Goal: Use online tool/utility: Utilize a website feature to perform a specific function

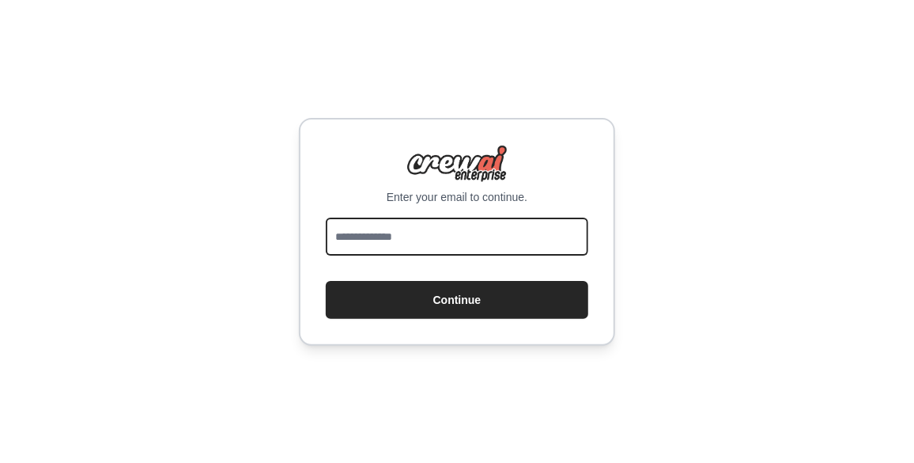
click at [367, 229] on input "email" at bounding box center [457, 236] width 263 height 38
type input "**********"
click at [326, 281] on button "Continue" at bounding box center [457, 300] width 263 height 38
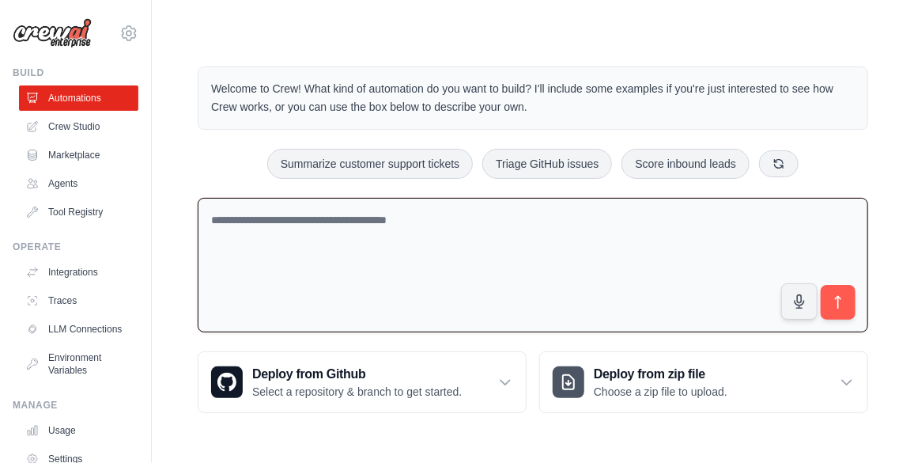
click at [457, 248] on textarea at bounding box center [533, 265] width 671 height 135
click at [65, 193] on link "Agents" at bounding box center [80, 183] width 119 height 25
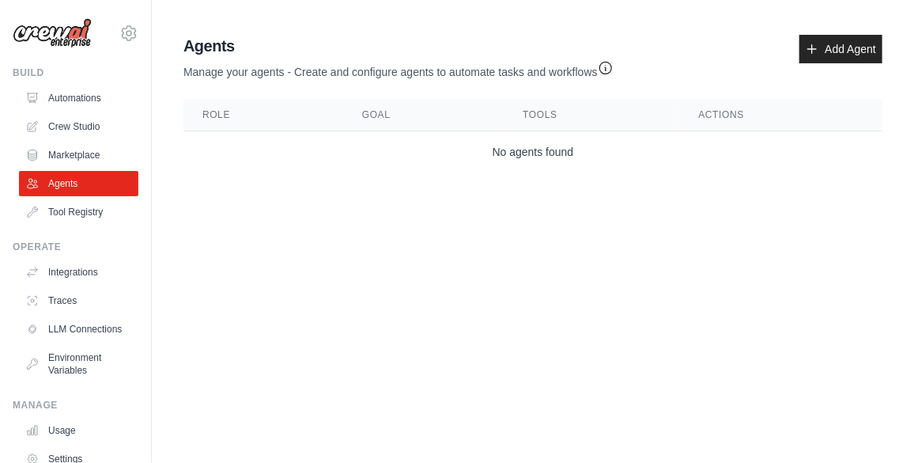
click at [837, 33] on div "Agents Manage your agents - Create and configure agents to automate tasks and w…" at bounding box center [533, 103] width 712 height 150
click at [821, 51] on link "Add Agent" at bounding box center [841, 49] width 83 height 28
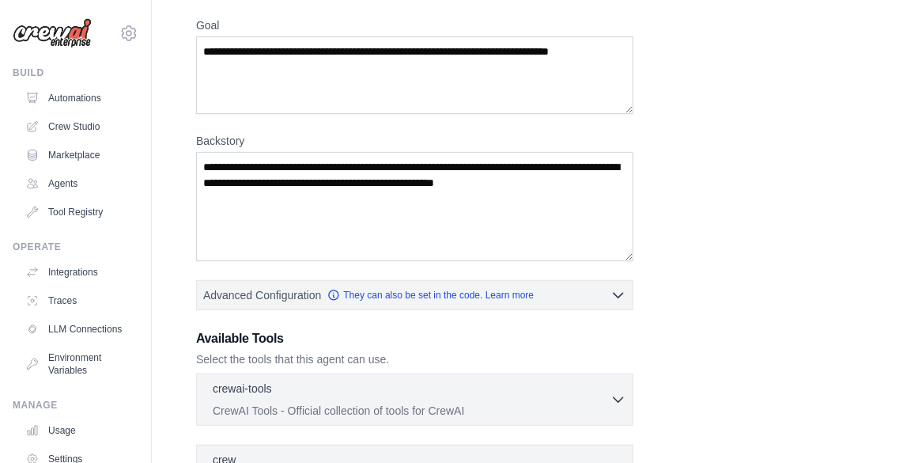
scroll to position [304, 0]
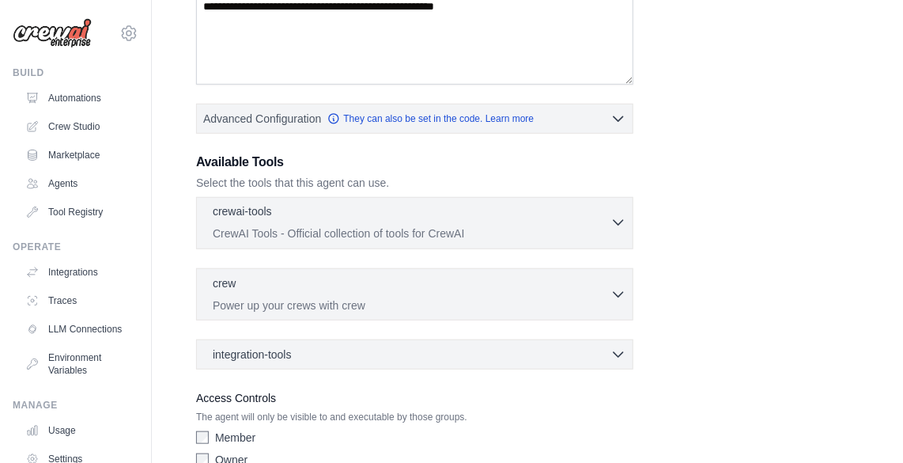
click at [335, 230] on p "CrewAI Tools - Official collection of tools for CrewAI" at bounding box center [412, 233] width 398 height 16
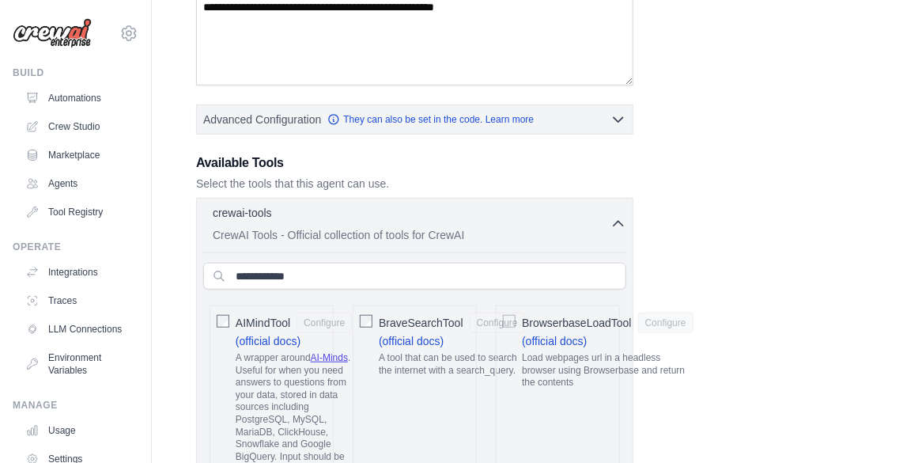
scroll to position [300, 0]
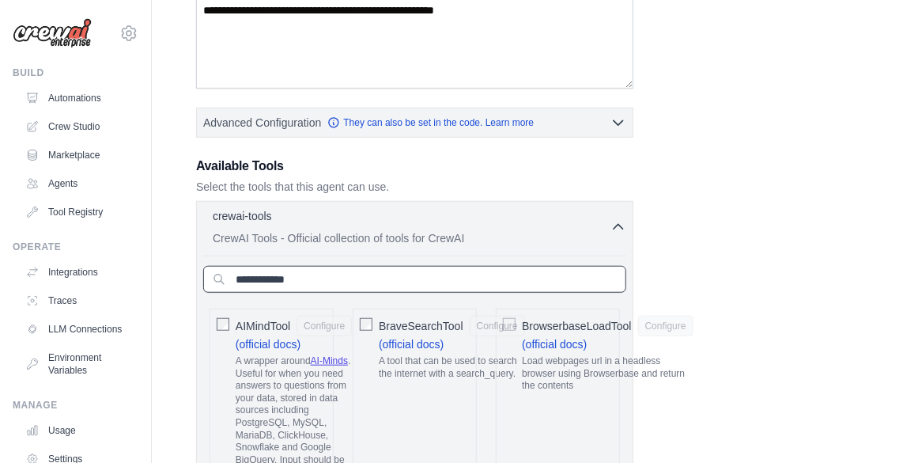
click at [482, 281] on input "text" at bounding box center [414, 279] width 423 height 27
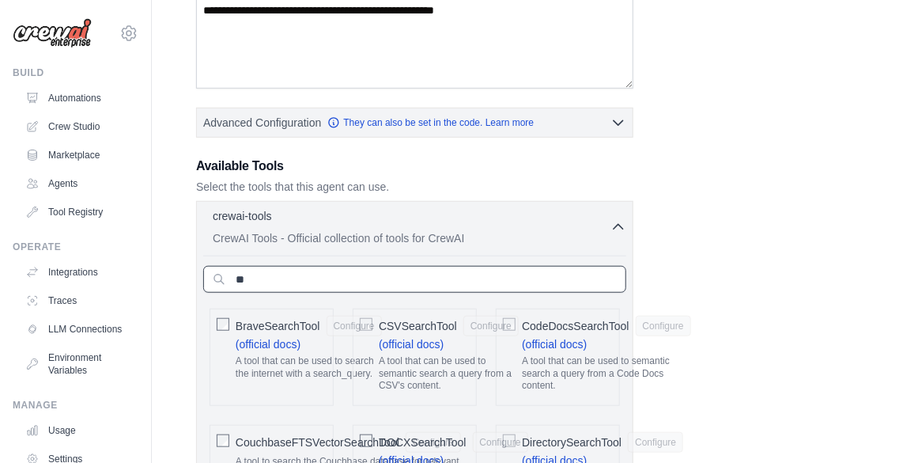
type input "*"
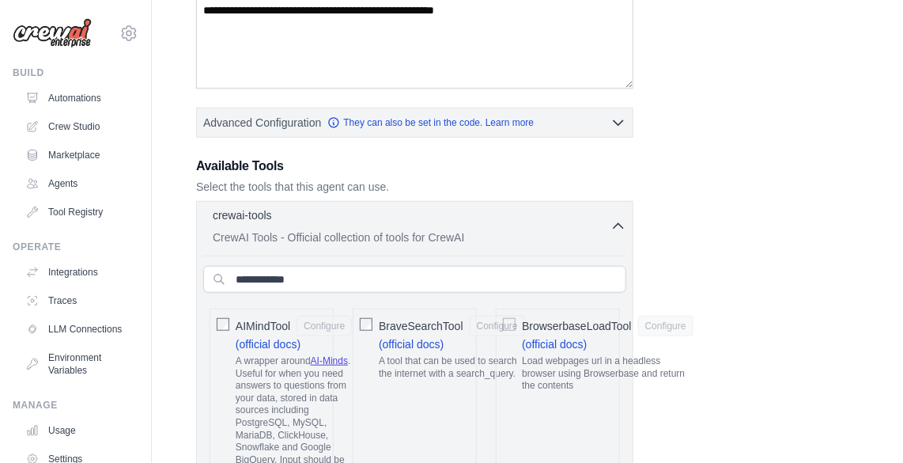
click at [615, 221] on icon "button" at bounding box center [619, 226] width 16 height 16
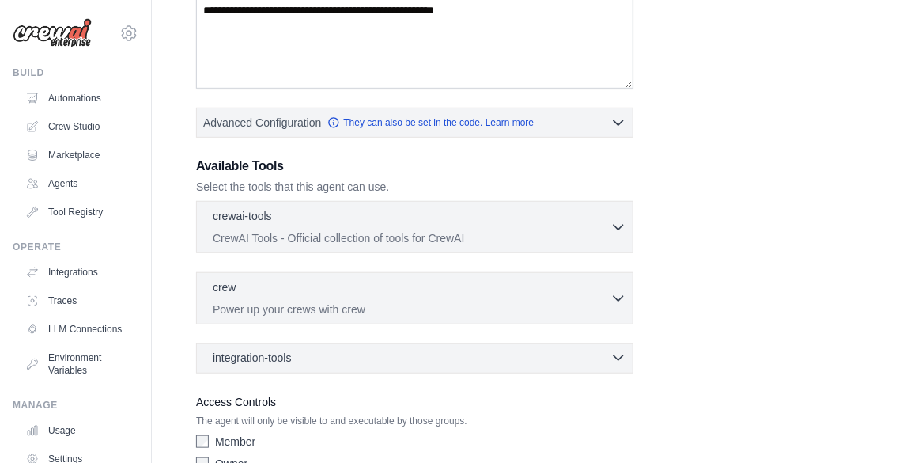
click at [525, 350] on div "integration-tools 0 selected" at bounding box center [420, 358] width 414 height 16
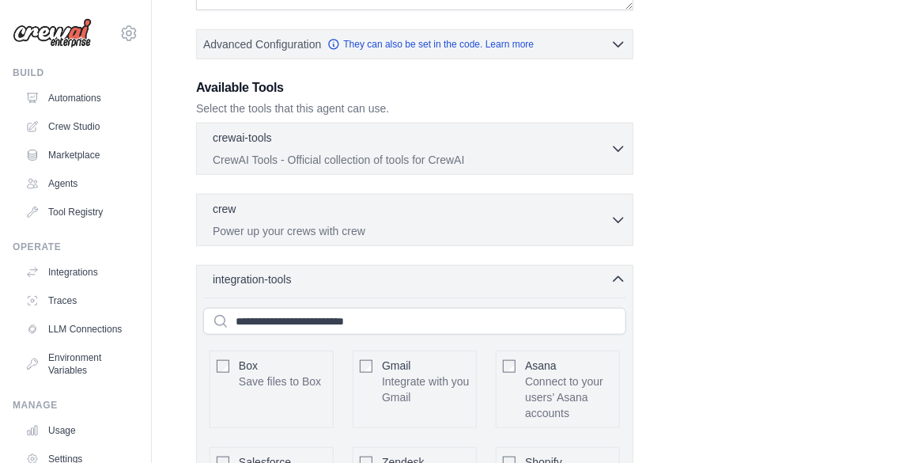
scroll to position [396, 0]
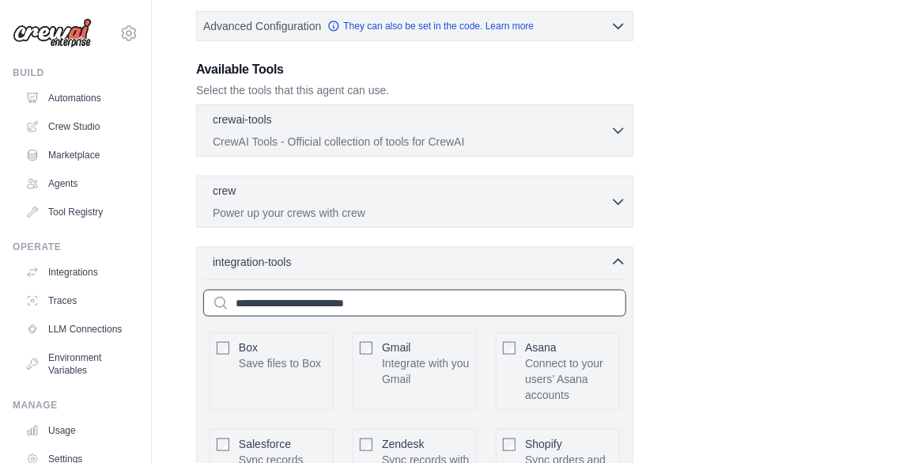
click at [482, 304] on input "text" at bounding box center [414, 302] width 423 height 27
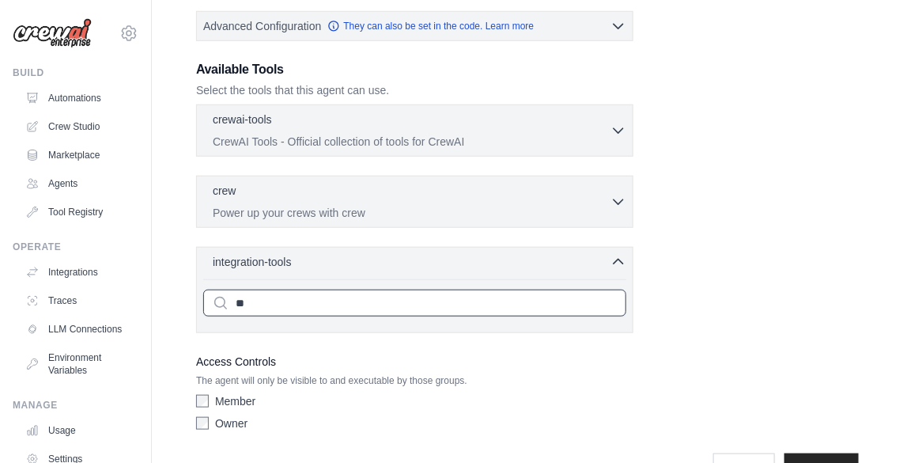
type input "*"
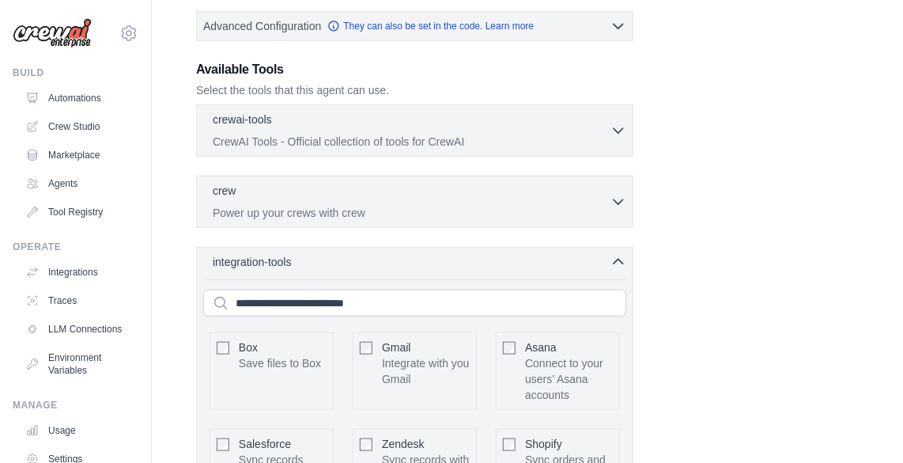
click at [702, 290] on div "Role Goal [GEOGRAPHIC_DATA] Advanced Configuration They can also be set in the …" at bounding box center [527, 304] width 663 height 1249
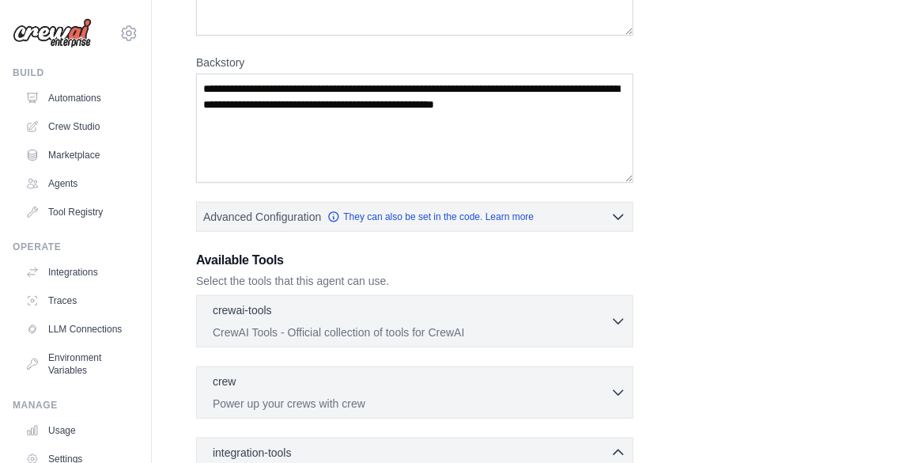
scroll to position [64, 0]
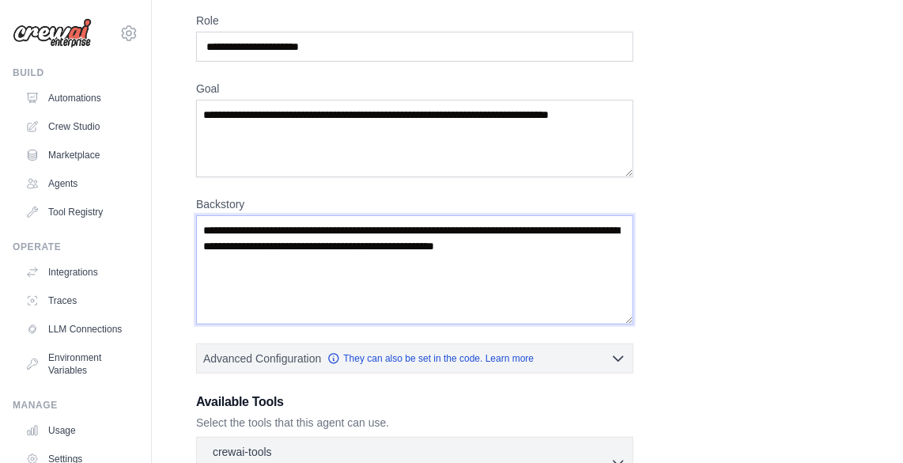
click at [603, 241] on textarea "Backstory" at bounding box center [414, 269] width 437 height 109
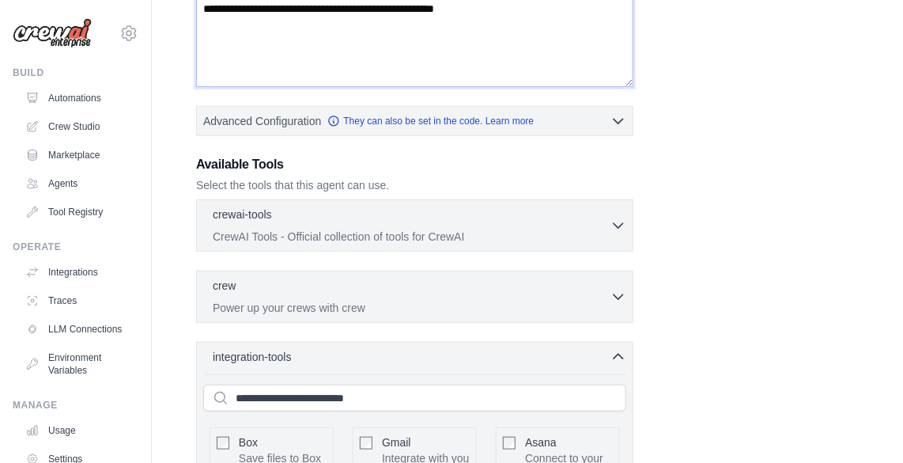
scroll to position [303, 0]
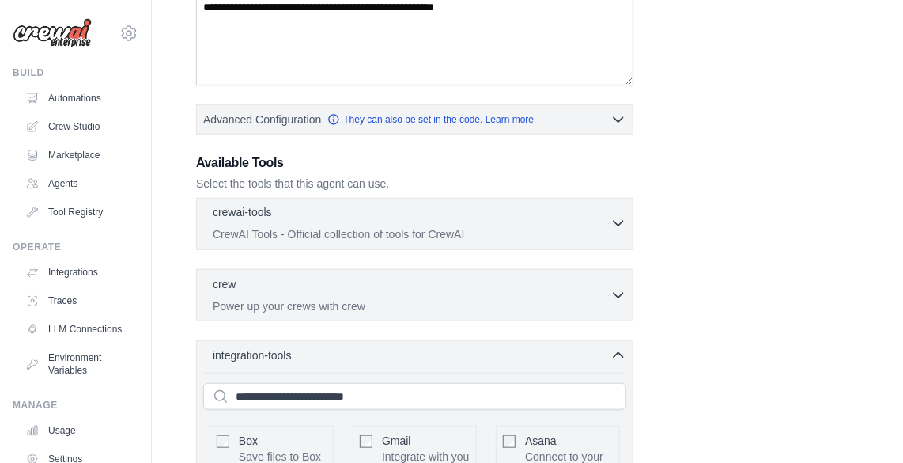
click at [492, 229] on p "CrewAI Tools - Official collection of tools for CrewAI" at bounding box center [412, 234] width 398 height 16
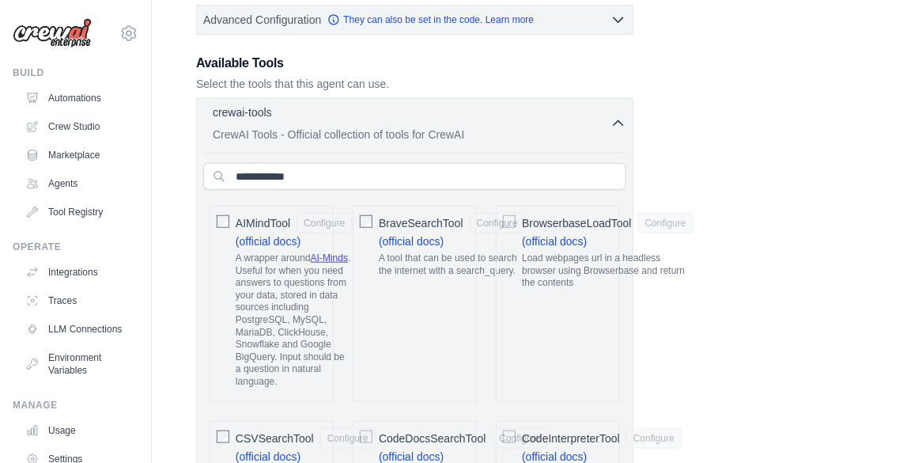
scroll to position [406, 0]
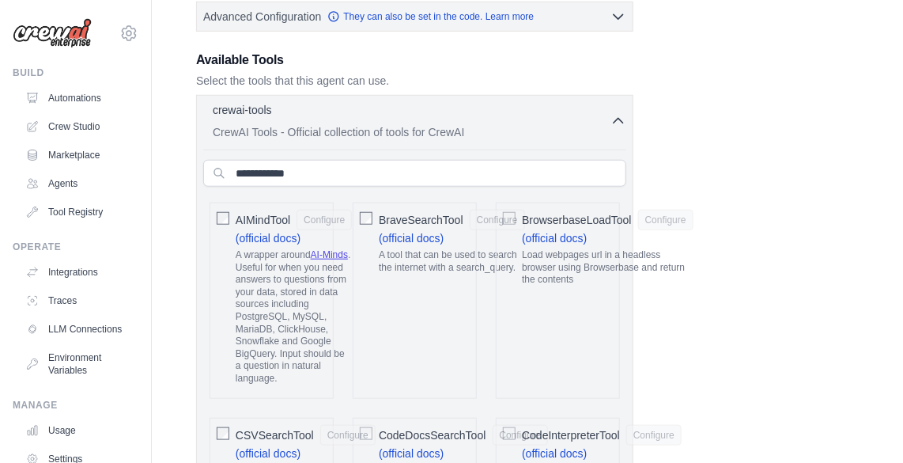
click at [562, 263] on p "Load webpages url in a headless browser using Browserbase and return the conten…" at bounding box center [608, 267] width 172 height 37
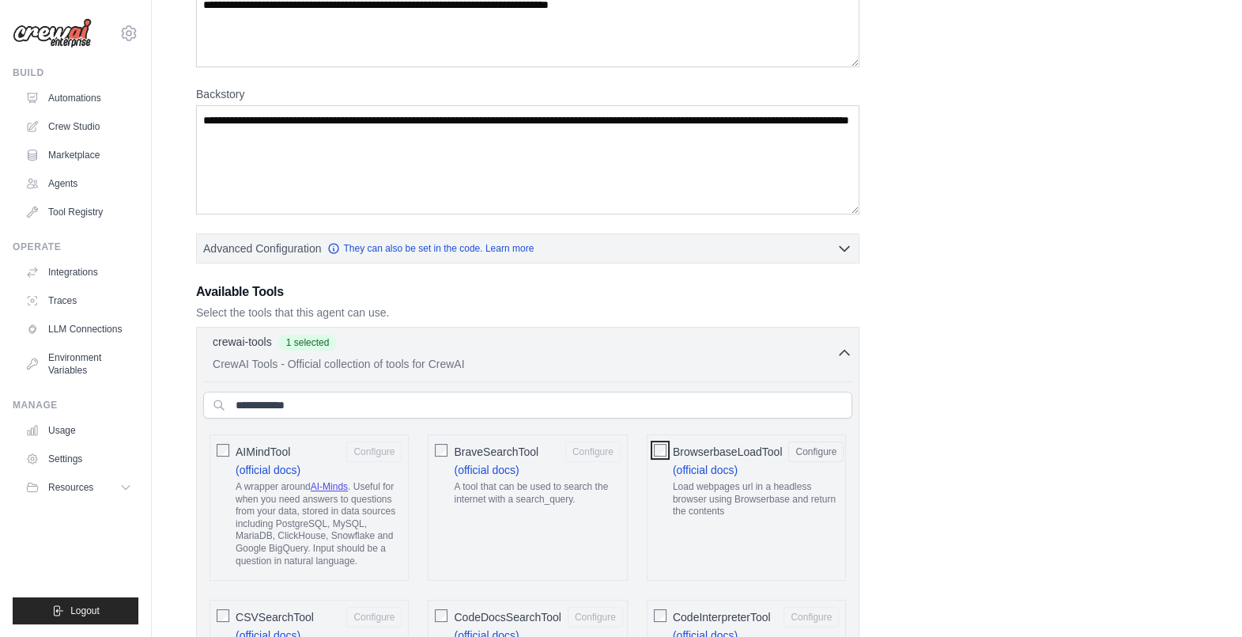
scroll to position [172, 0]
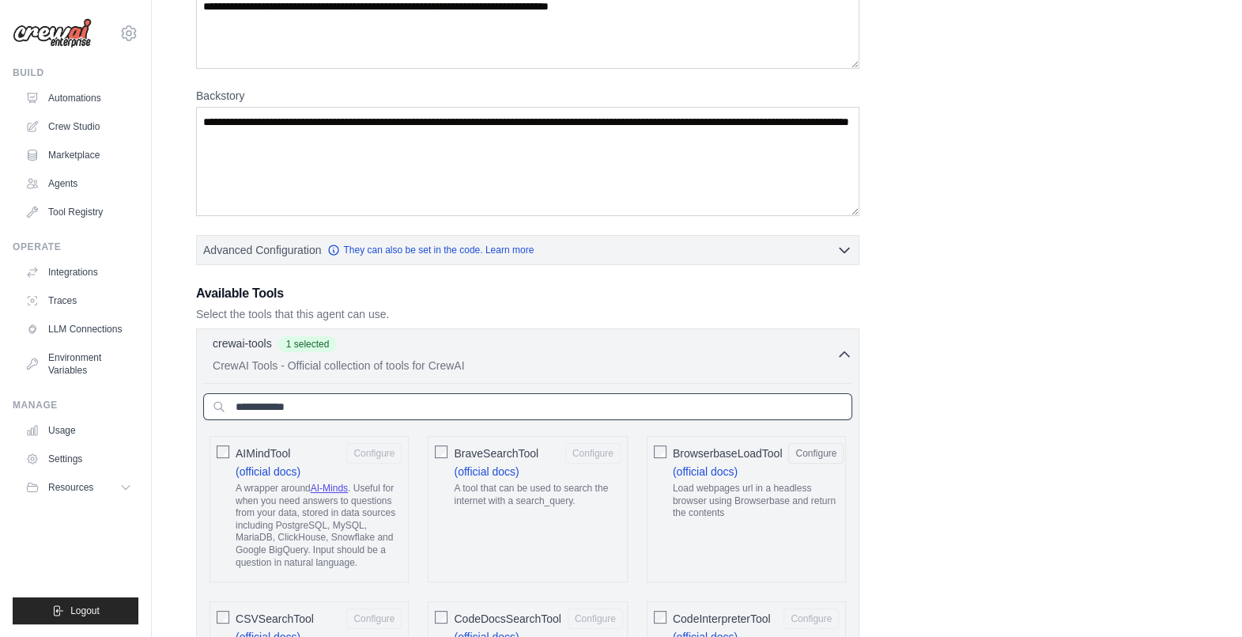
click at [593, 403] on input "text" at bounding box center [527, 406] width 649 height 27
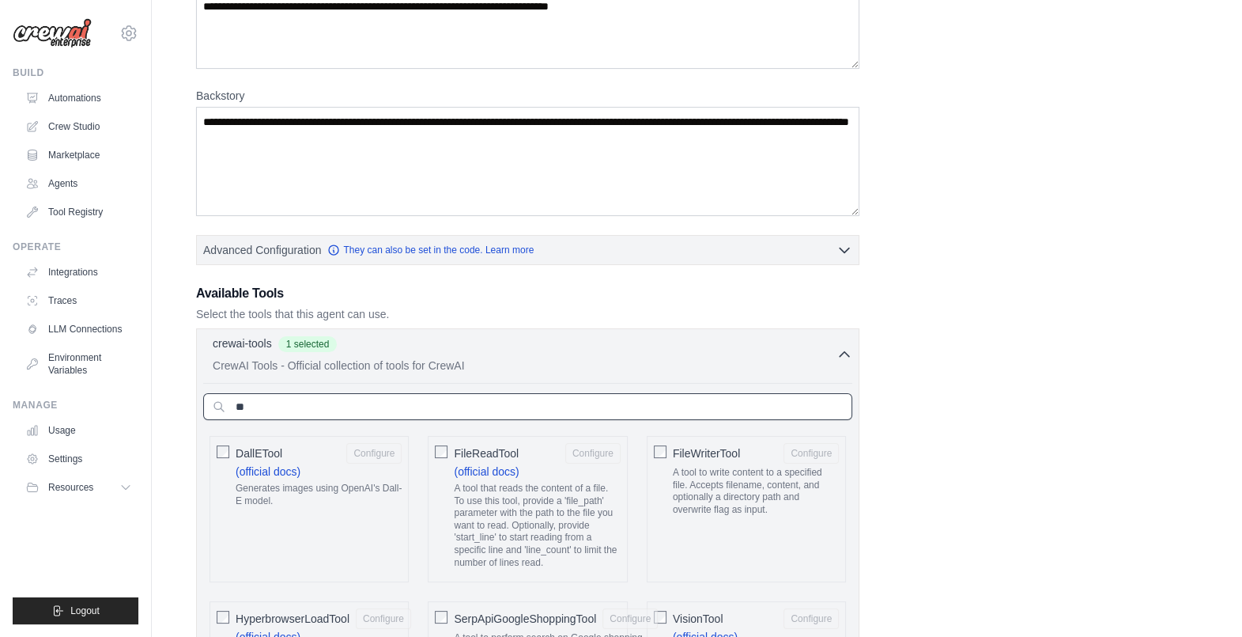
type input "*"
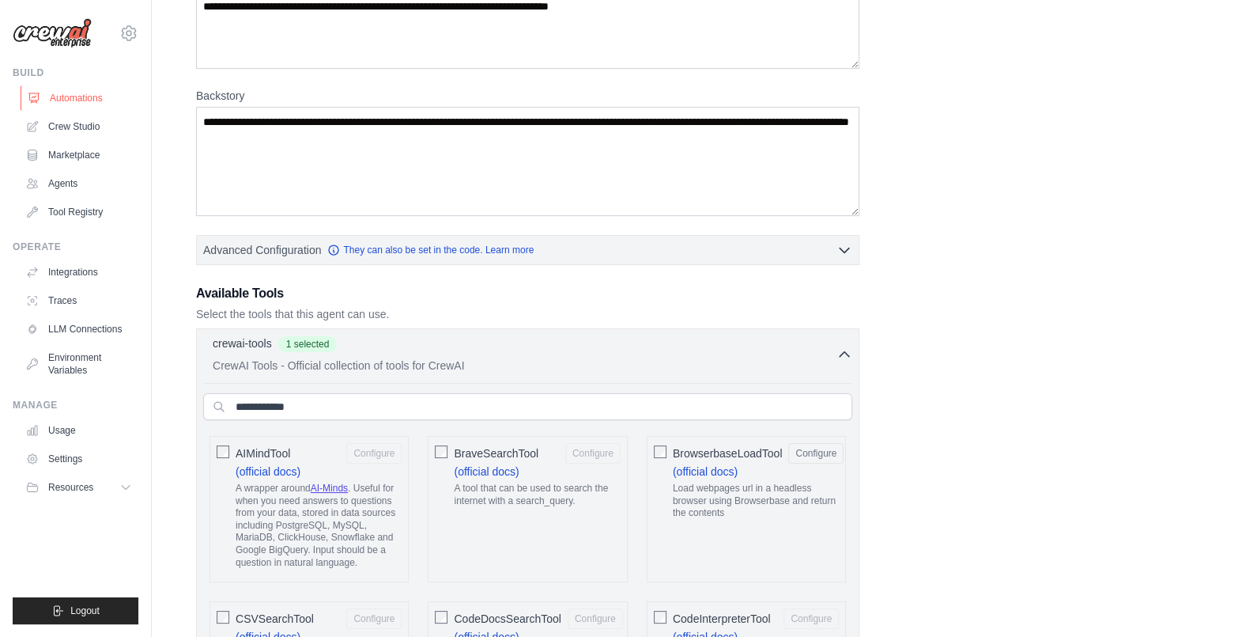
drag, startPoint x: 426, startPoint y: 347, endPoint x: 62, endPoint y: 108, distance: 435.9
click at [57, 97] on link "Automations" at bounding box center [80, 97] width 119 height 25
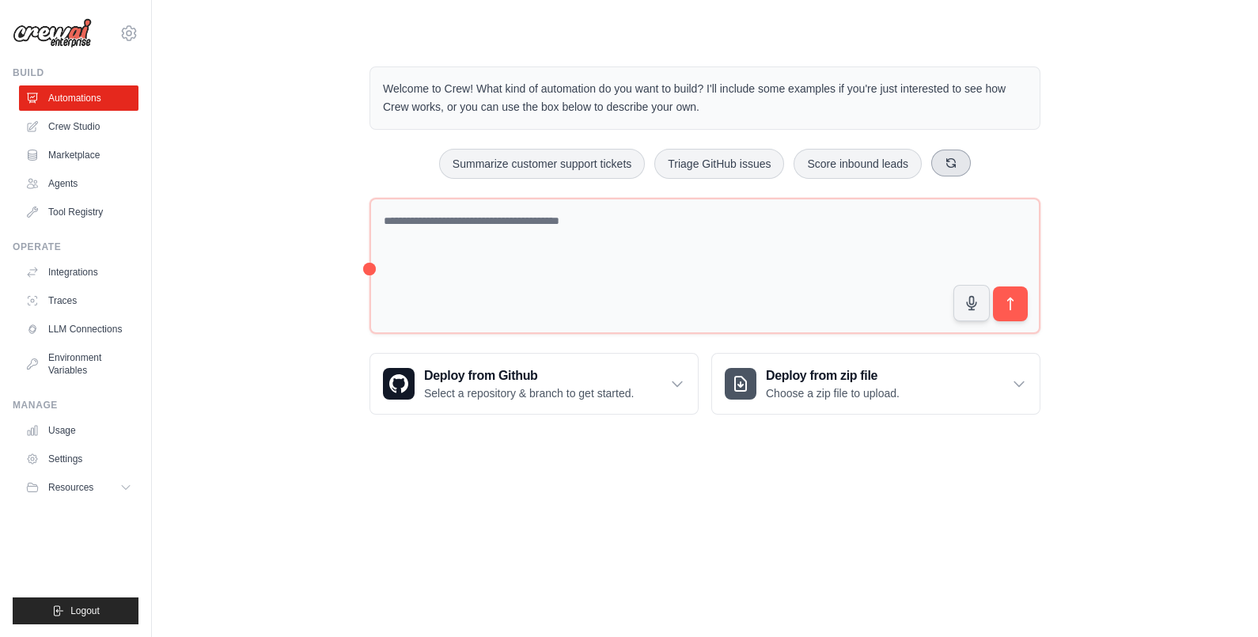
click at [913, 157] on icon at bounding box center [950, 163] width 13 height 13
click at [708, 155] on button "Generate weekly reports" at bounding box center [662, 164] width 148 height 30
click at [913, 298] on button "submit" at bounding box center [1010, 304] width 36 height 36
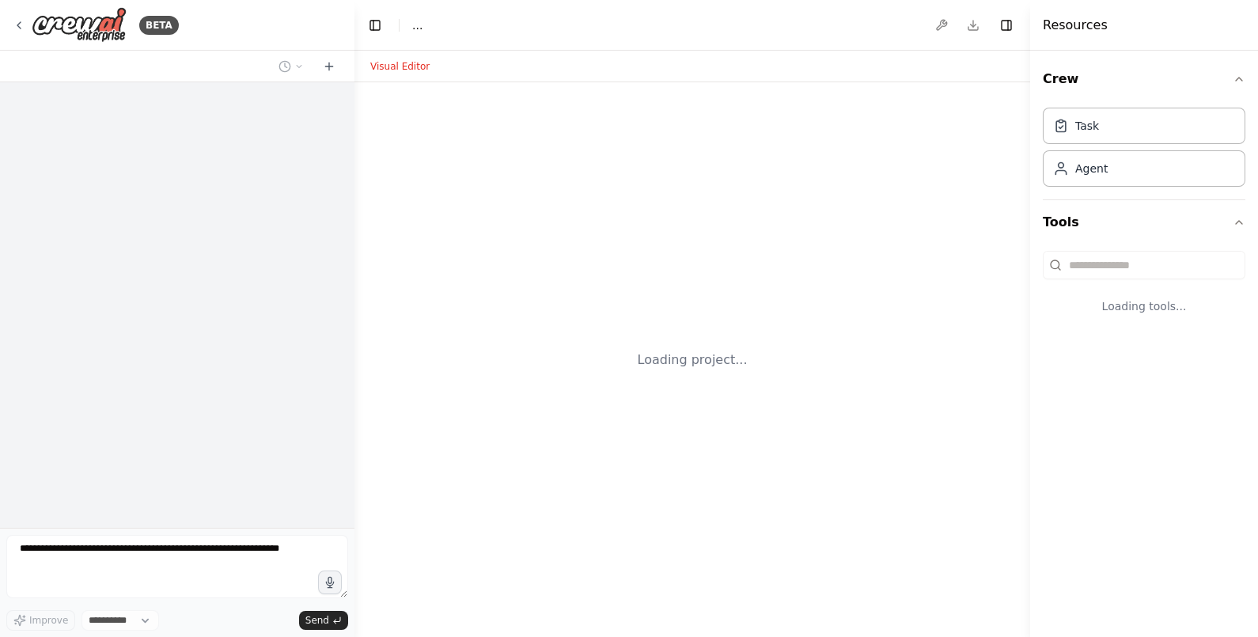
select select "****"
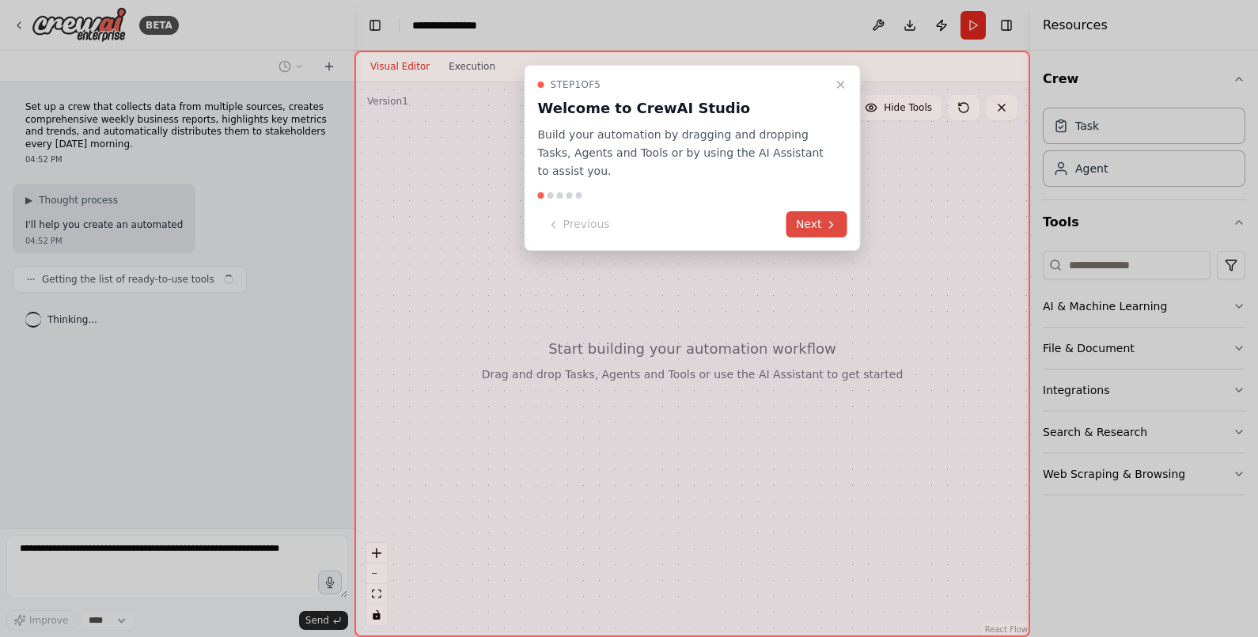
click at [823, 211] on button "Next" at bounding box center [816, 224] width 61 height 26
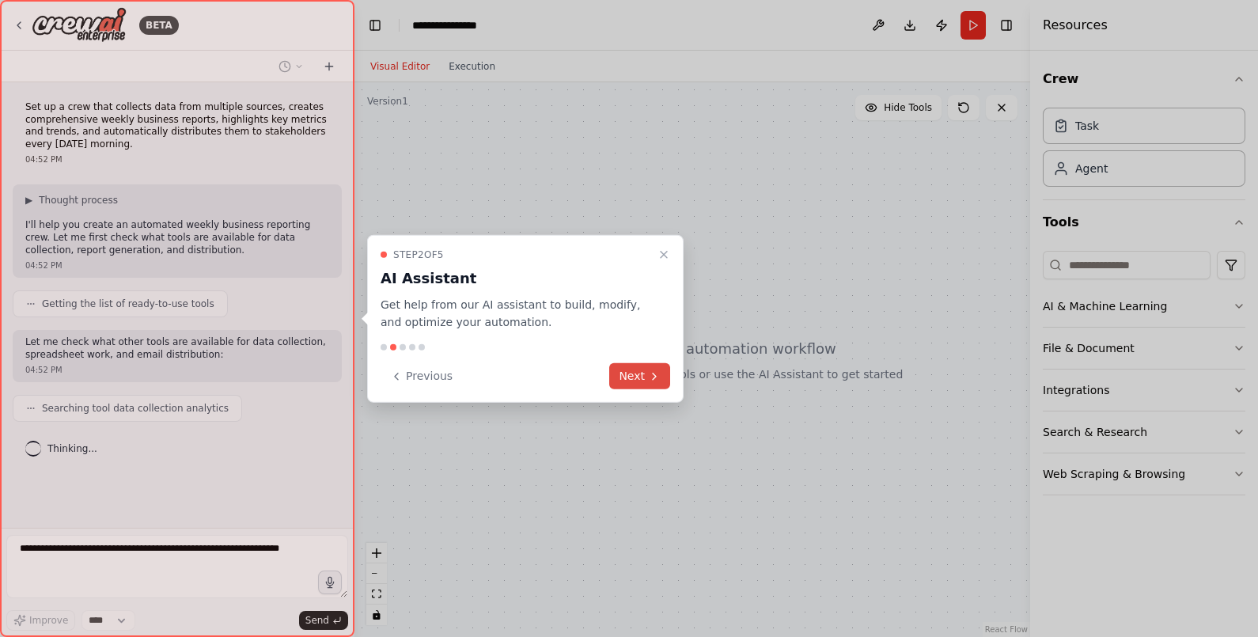
click at [641, 376] on button "Next" at bounding box center [639, 376] width 61 height 26
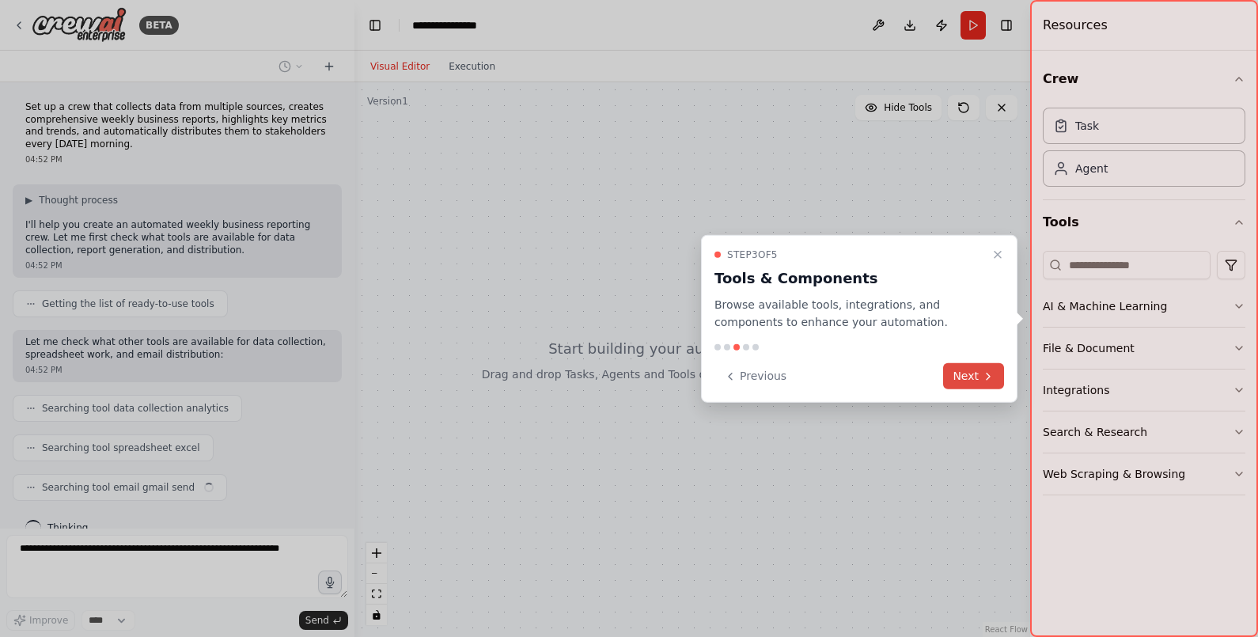
scroll to position [24, 0]
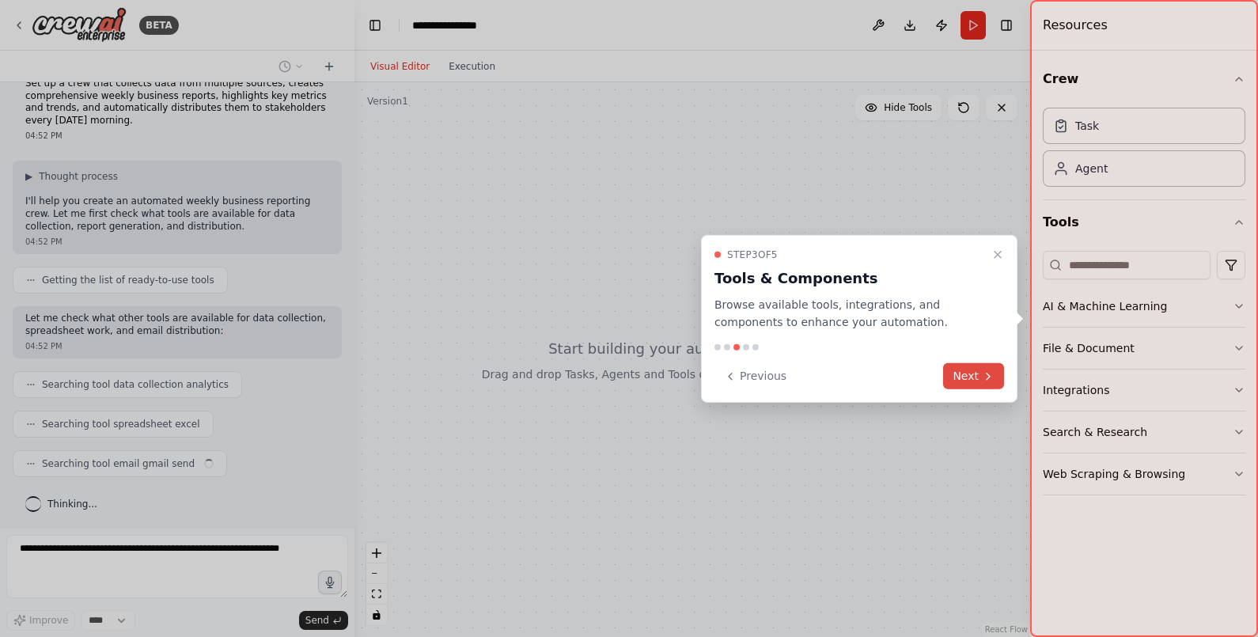
click at [965, 374] on button "Next" at bounding box center [973, 376] width 61 height 26
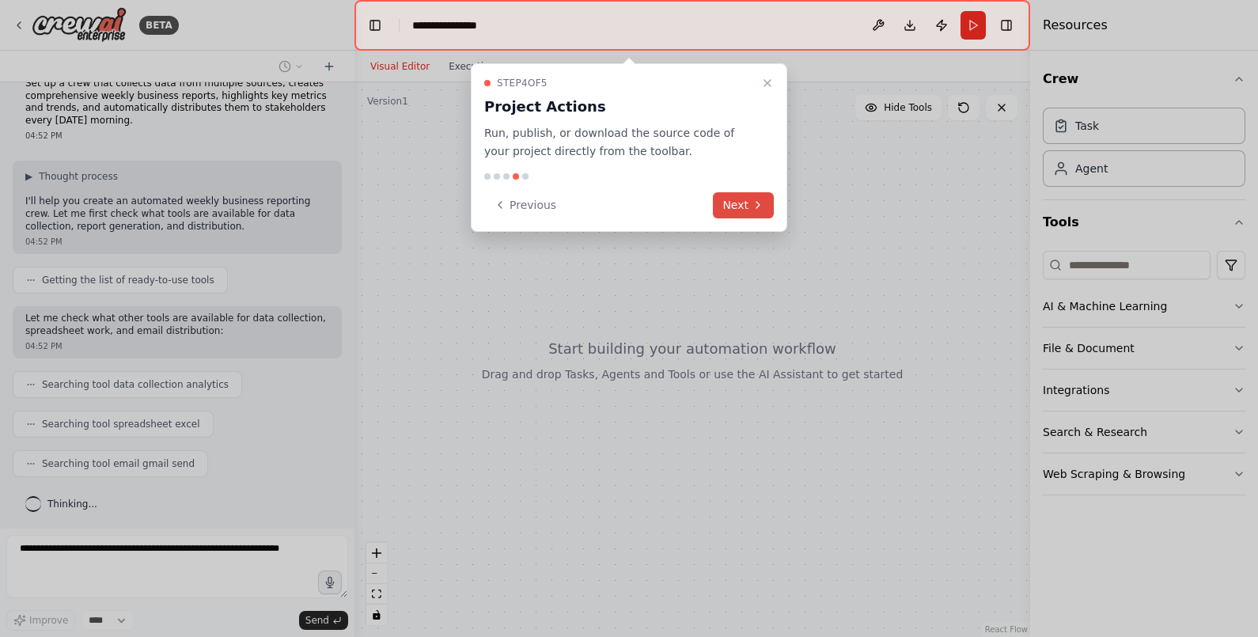
scroll to position [63, 0]
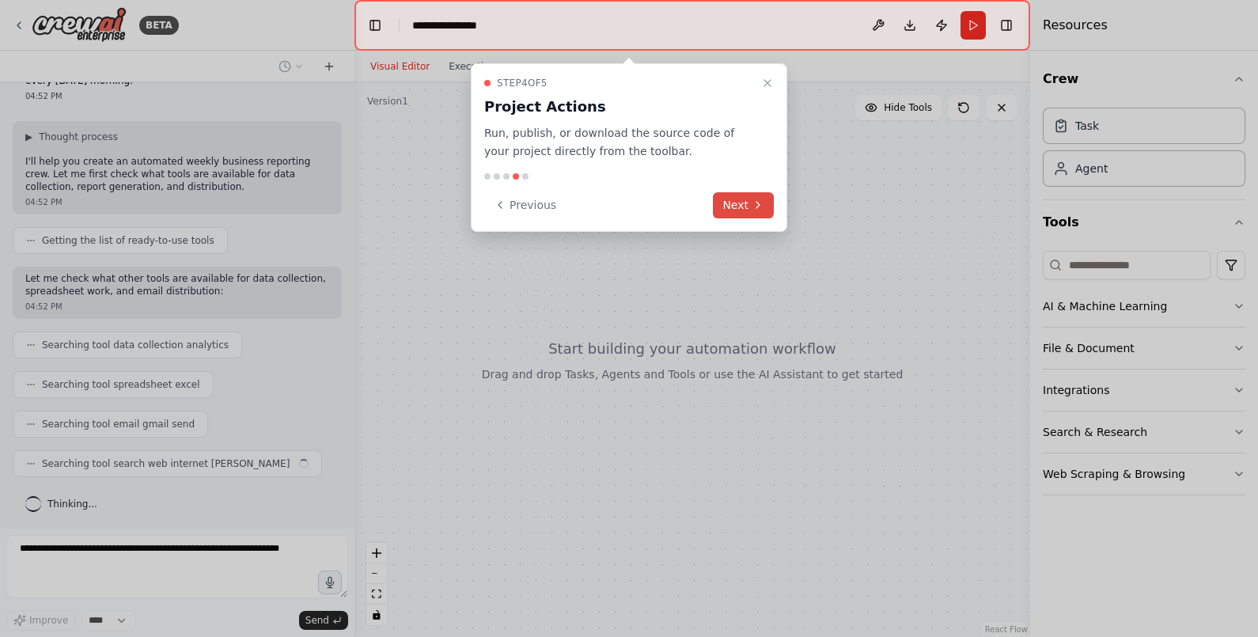
click at [742, 198] on button "Next" at bounding box center [743, 205] width 61 height 26
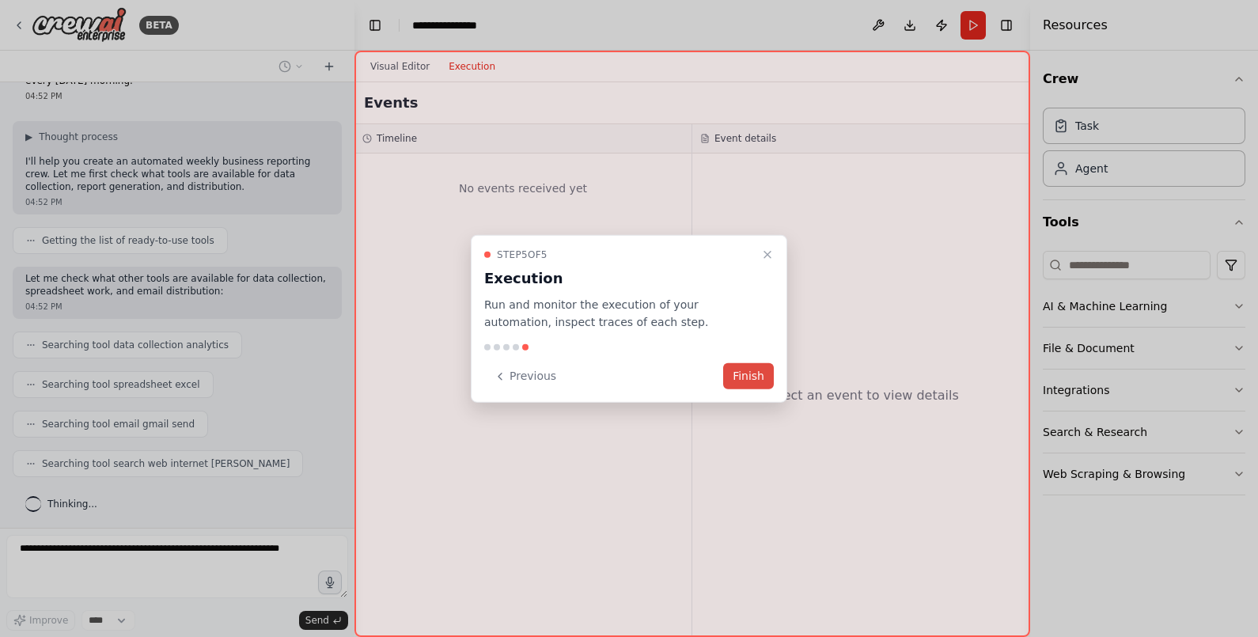
click at [751, 372] on button "Finish" at bounding box center [748, 376] width 51 height 26
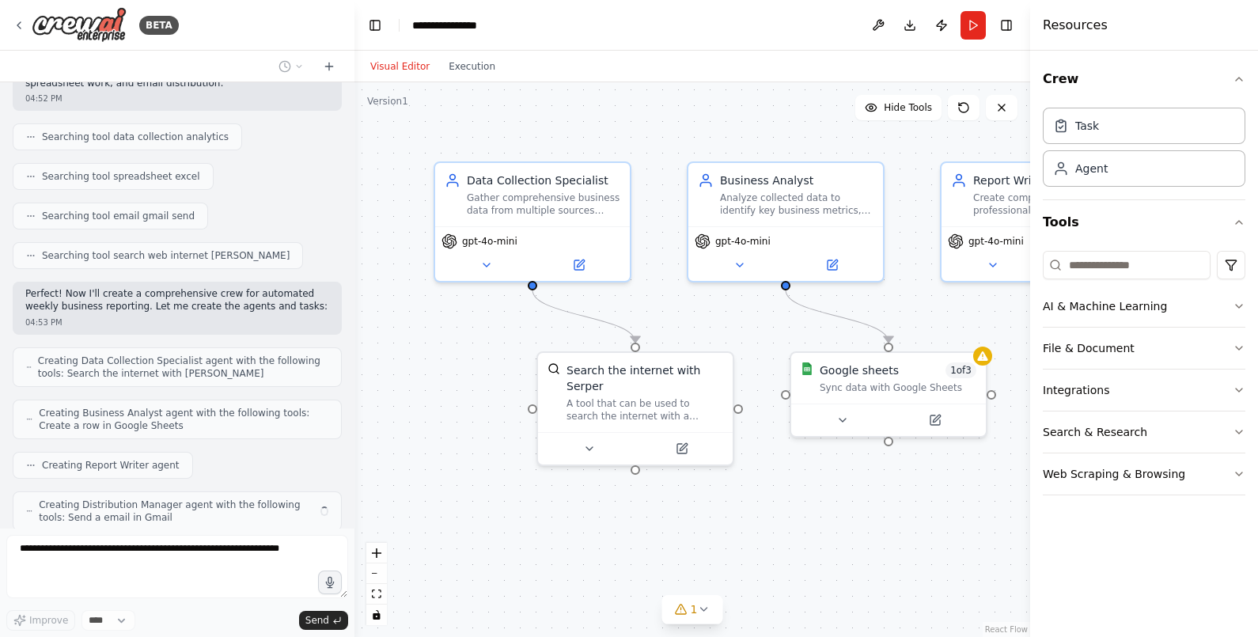
scroll to position [323, 0]
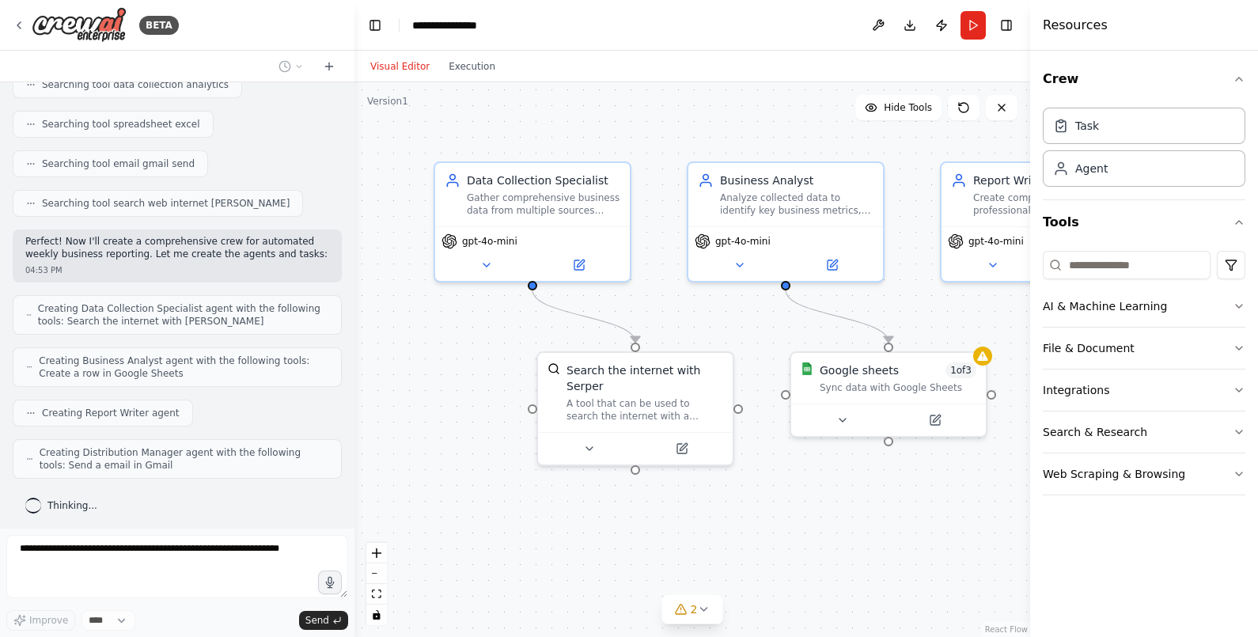
click at [779, 554] on div ".deletable-edge-delete-btn { width: 20px; height: 20px; border: 0px solid #ffff…" at bounding box center [691, 359] width 675 height 554
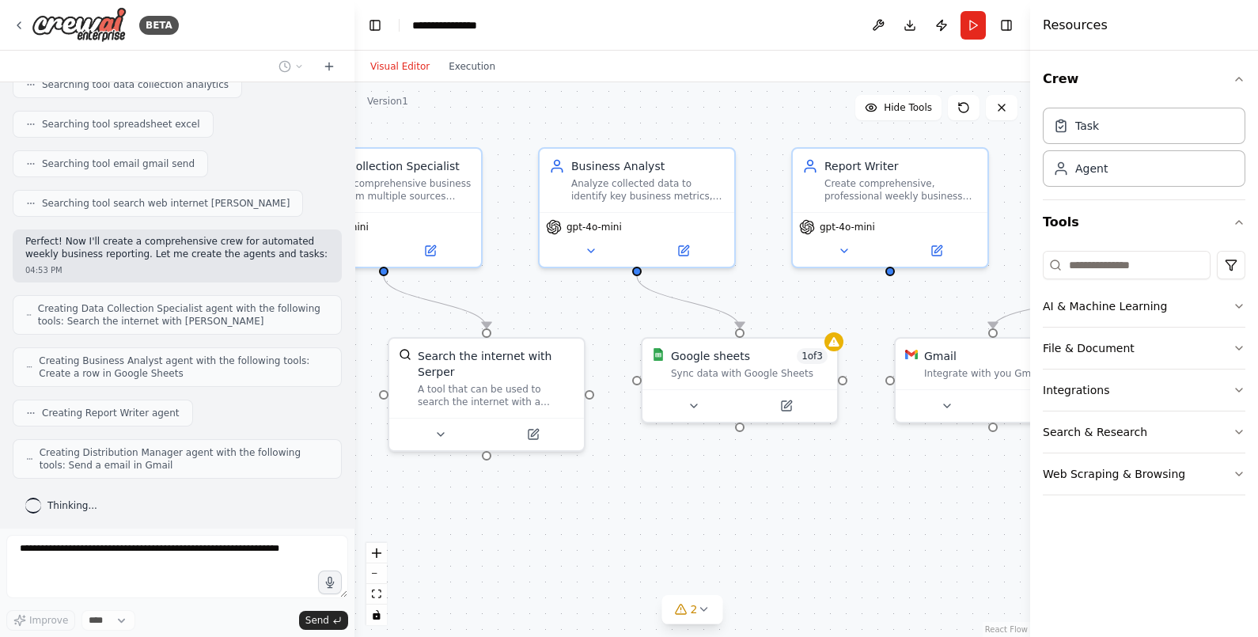
scroll to position [415, 0]
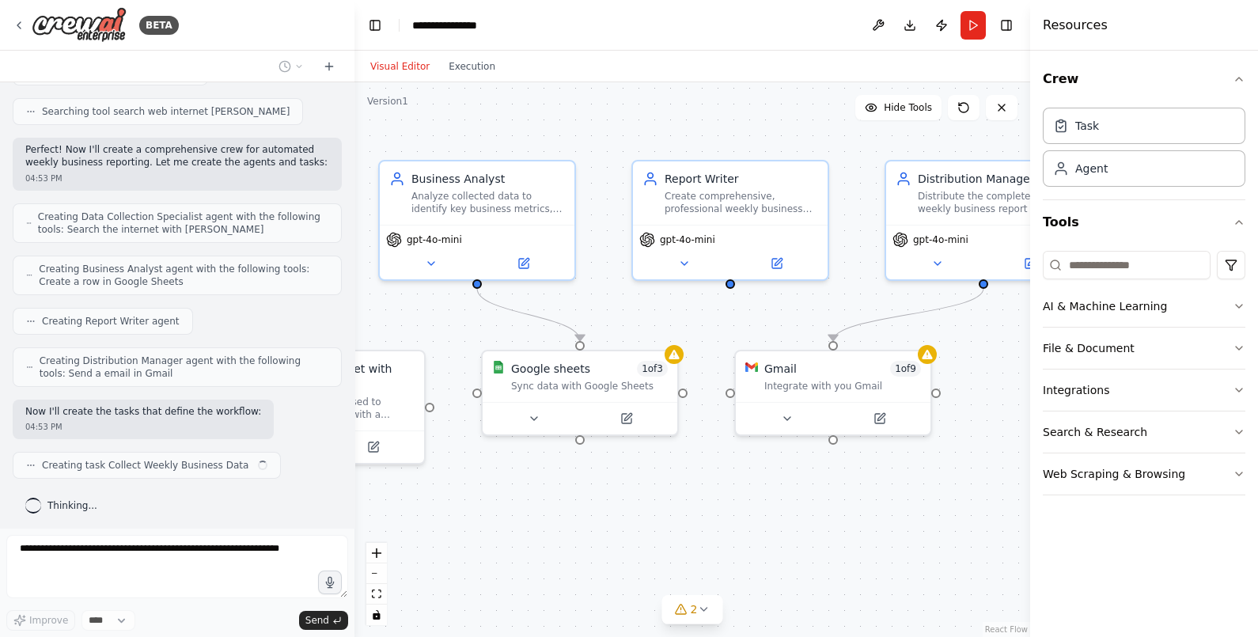
drag, startPoint x: 779, startPoint y: 554, endPoint x: 471, endPoint y: 552, distance: 308.5
click at [471, 552] on div ".deletable-edge-delete-btn { width: 20px; height: 20px; border: 0px solid #ffff…" at bounding box center [691, 359] width 675 height 554
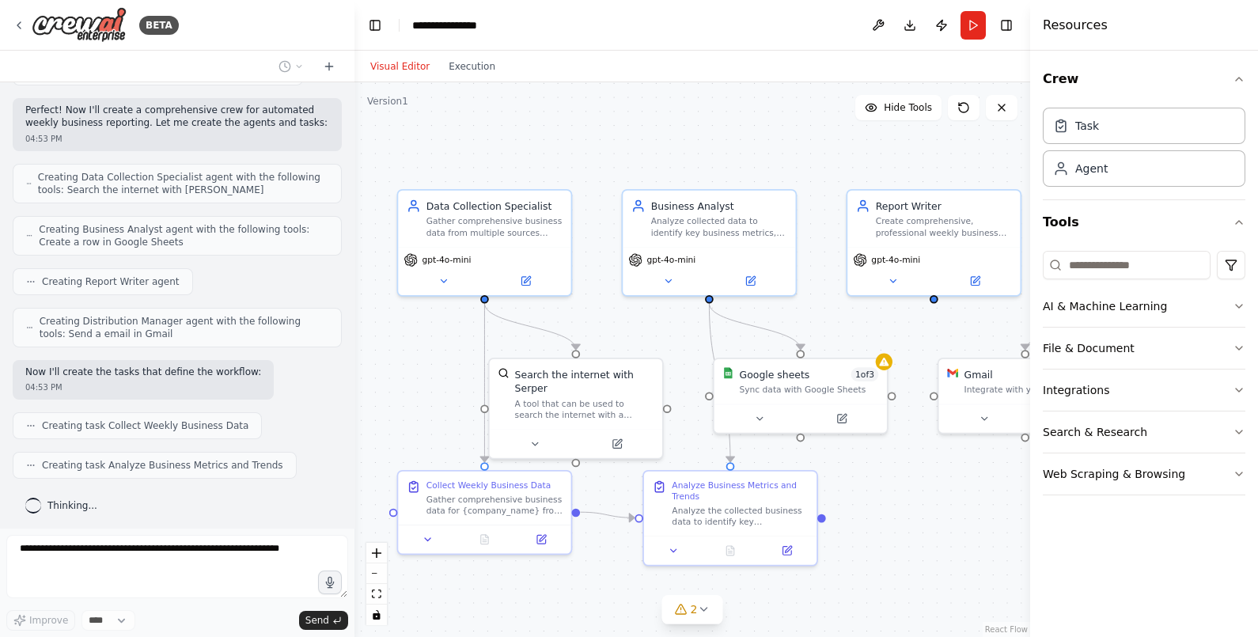
scroll to position [494, 0]
click at [889, 529] on div ".deletable-edge-delete-btn { width: 20px; height: 20px; border: 0px solid #ffff…" at bounding box center [691, 359] width 675 height 554
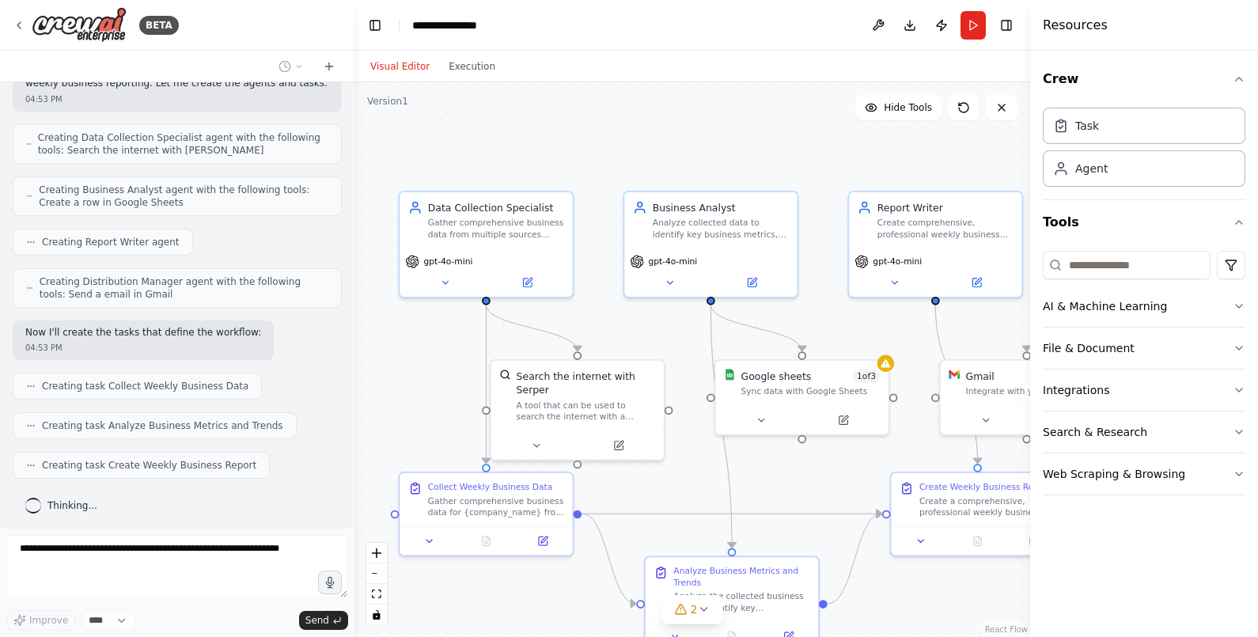
click at [889, 529] on div ".deletable-edge-delete-btn { width: 20px; height: 20px; border: 0px solid #ffff…" at bounding box center [691, 359] width 675 height 554
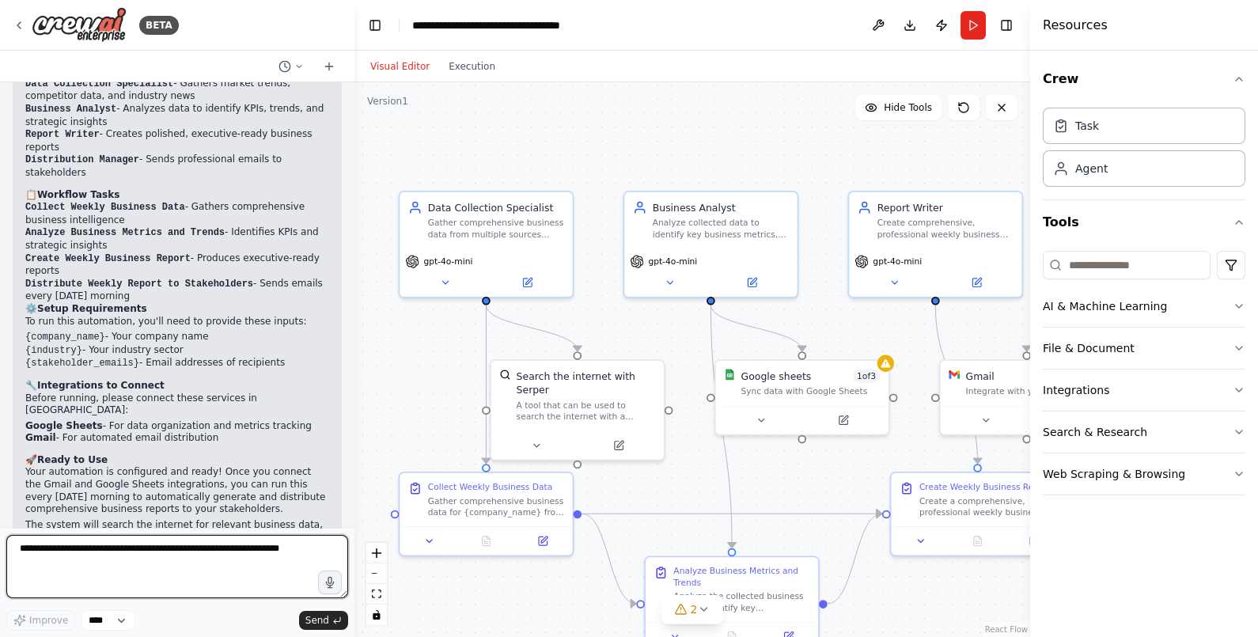
scroll to position [1292, 0]
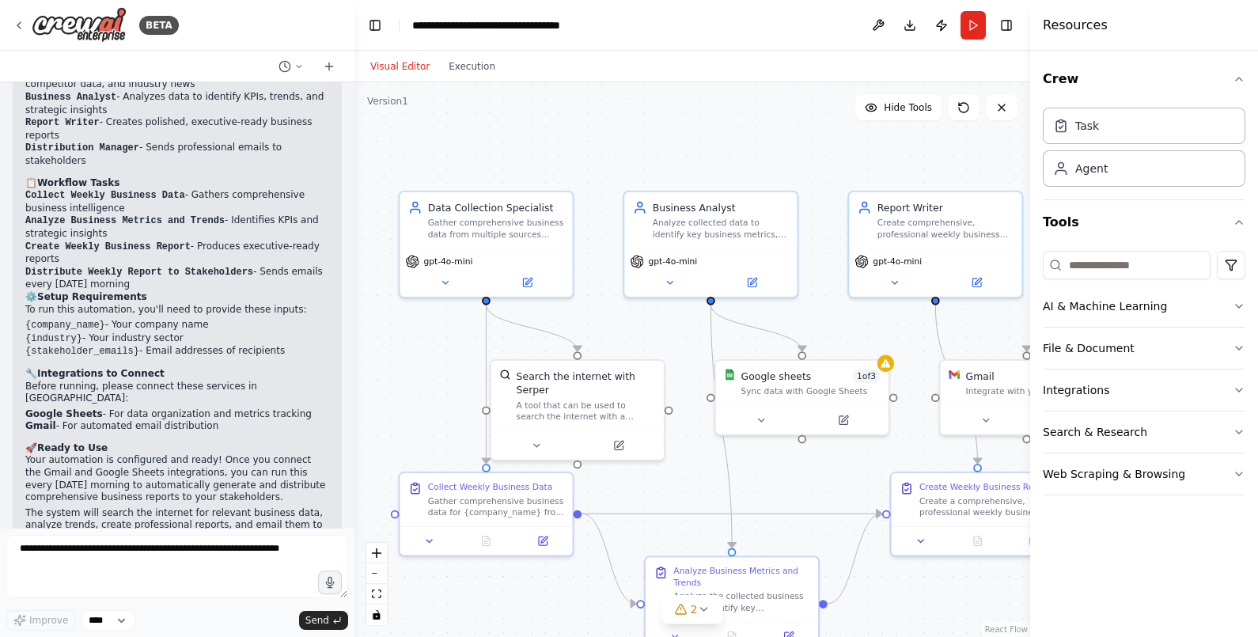
click at [729, 147] on div ".deletable-edge-delete-btn { width: 20px; height: 20px; border: 0px solid #ffff…" at bounding box center [691, 359] width 675 height 554
click at [1224, 306] on button "AI & Machine Learning" at bounding box center [1143, 306] width 202 height 41
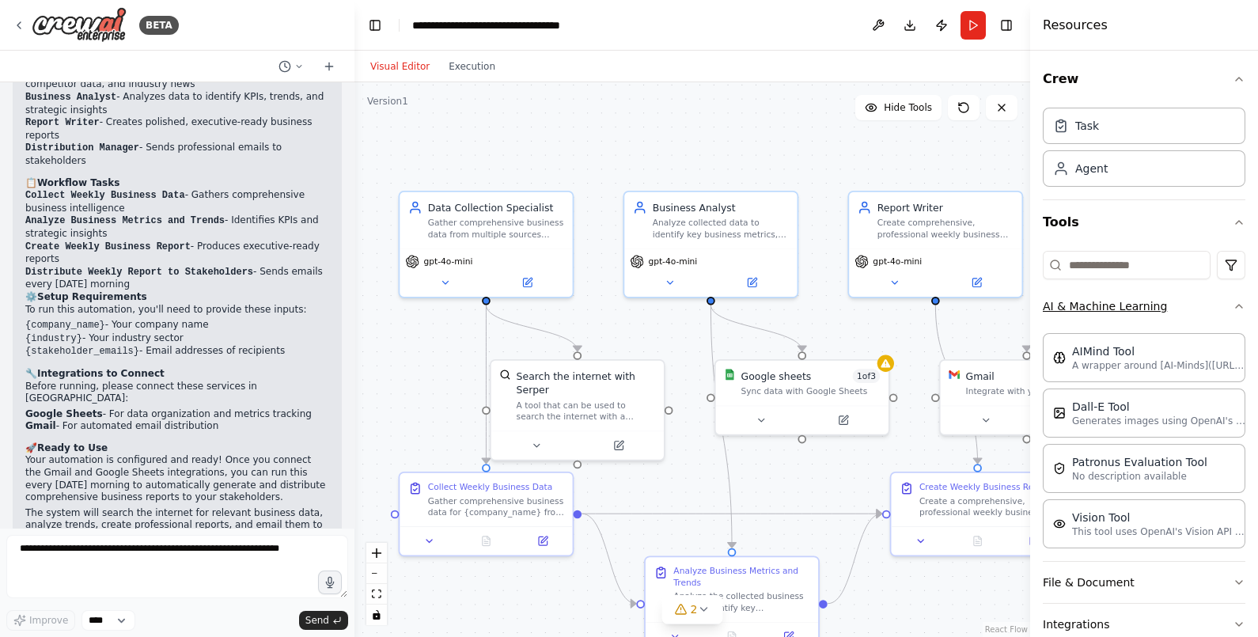
click at [1232, 306] on icon "button" at bounding box center [1238, 306] width 13 height 13
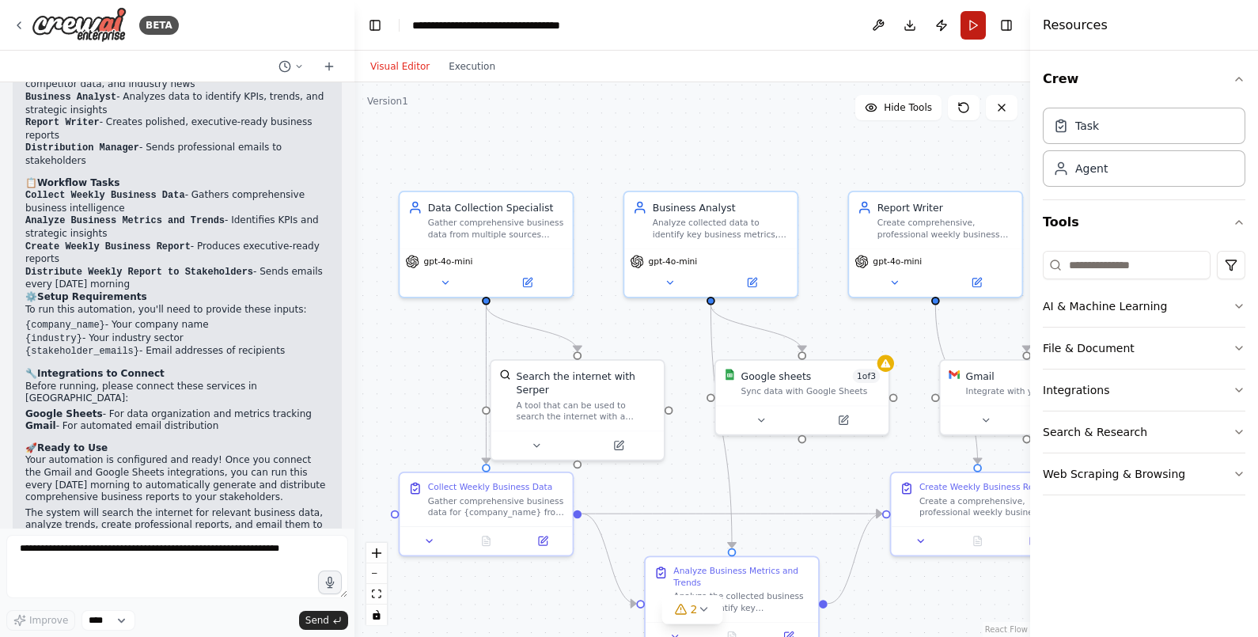
click at [969, 26] on button "Run" at bounding box center [972, 25] width 25 height 28
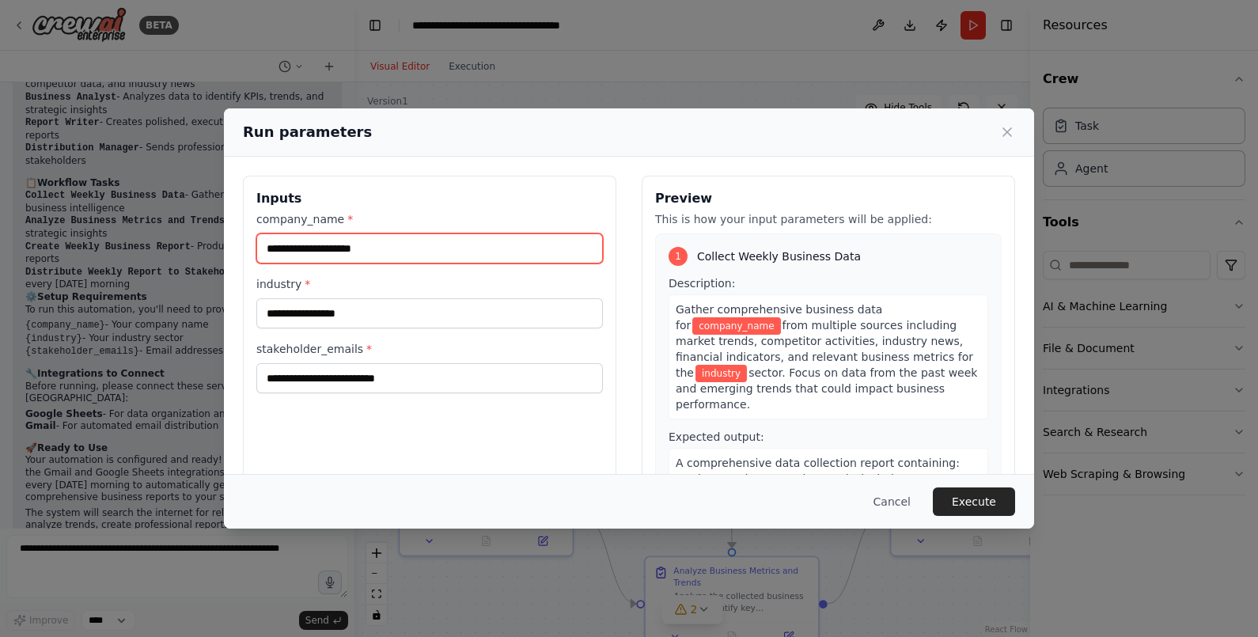
click at [347, 248] on input "company_name *" at bounding box center [429, 248] width 346 height 30
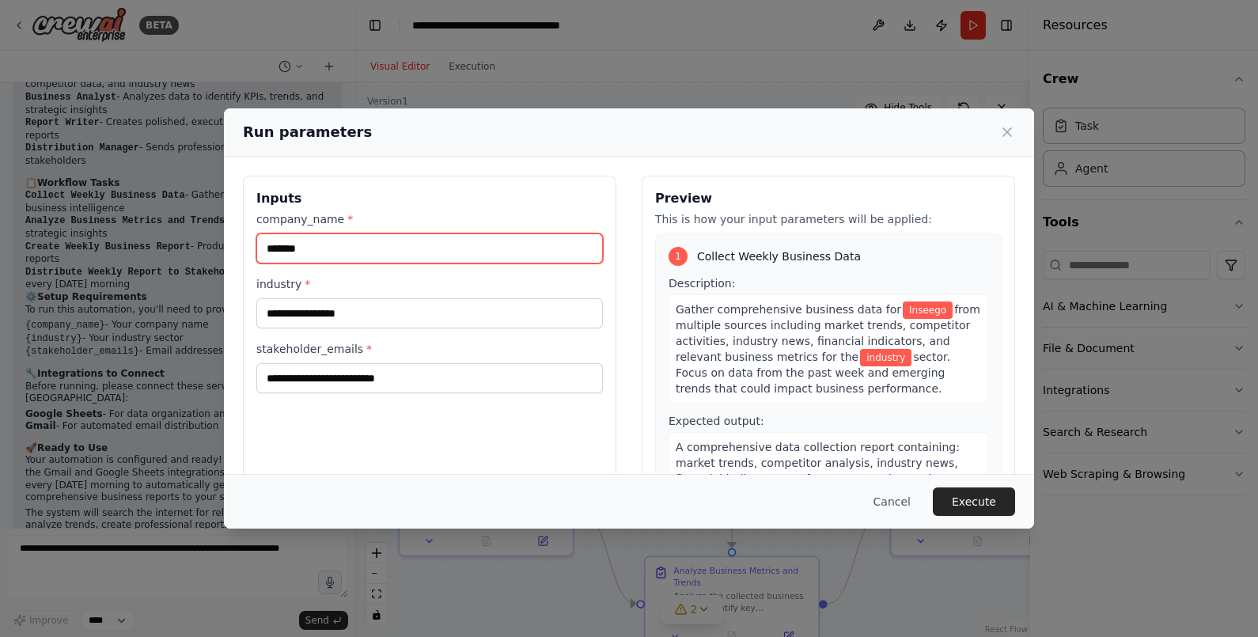
type input "*******"
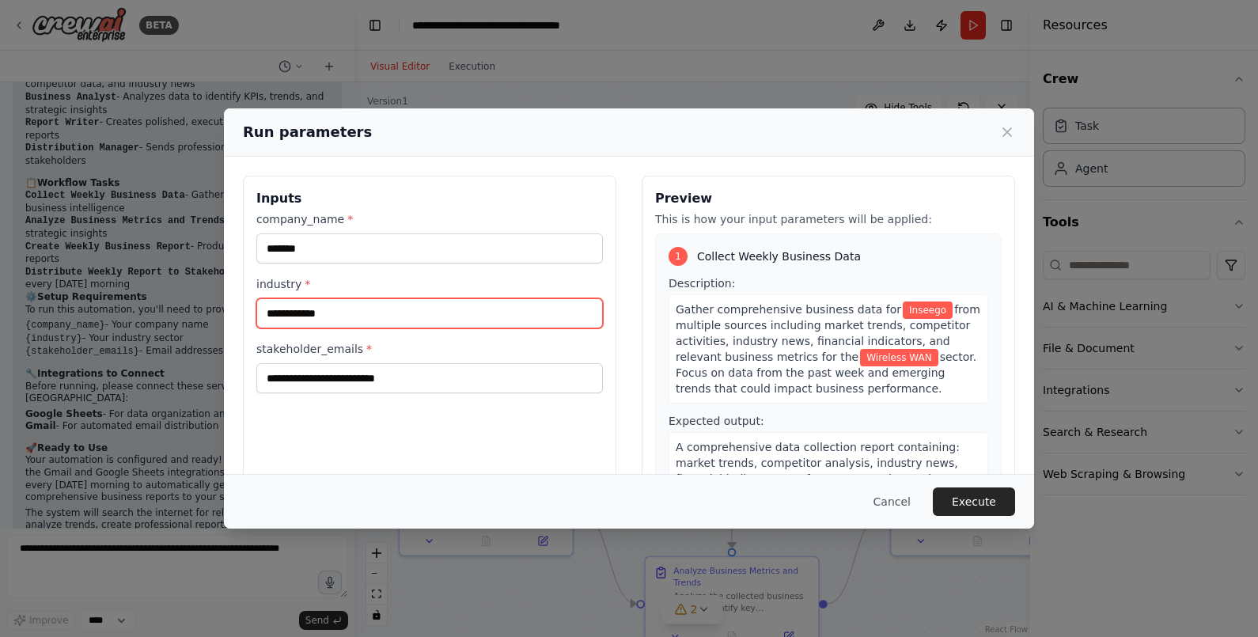
type input "**********"
drag, startPoint x: 518, startPoint y: 278, endPoint x: 463, endPoint y: 320, distance: 69.3
click at [463, 320] on div "**********" at bounding box center [429, 302] width 346 height 52
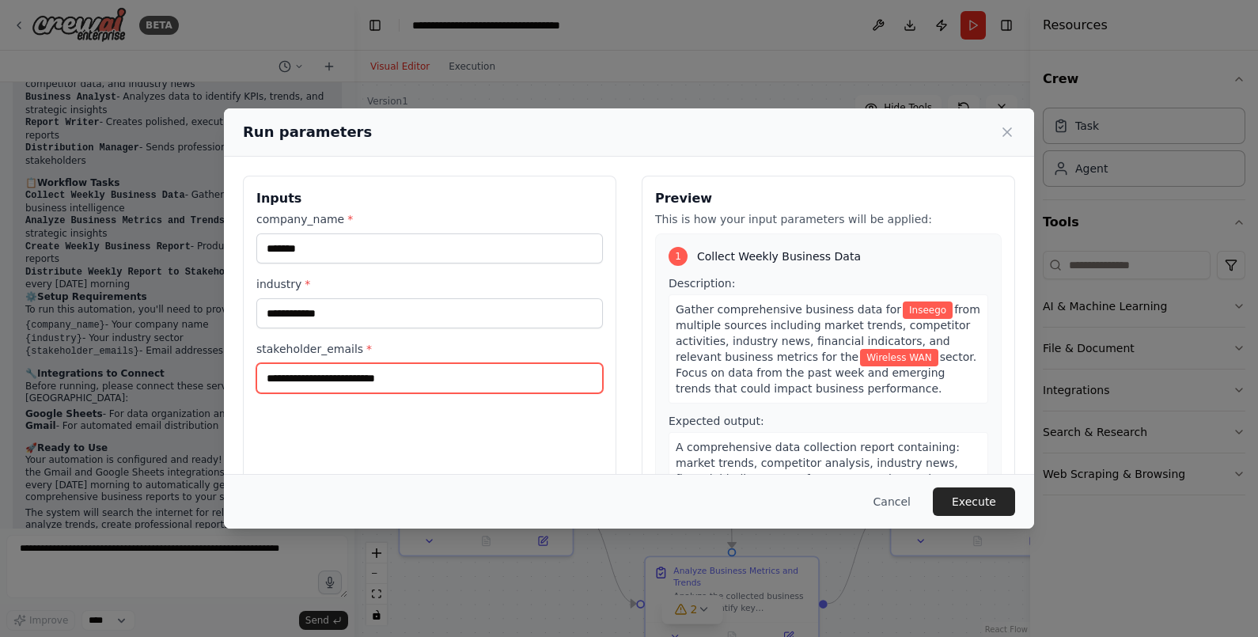
click at [369, 372] on input "stakeholder_emails *" at bounding box center [429, 378] width 346 height 30
type input "**********"
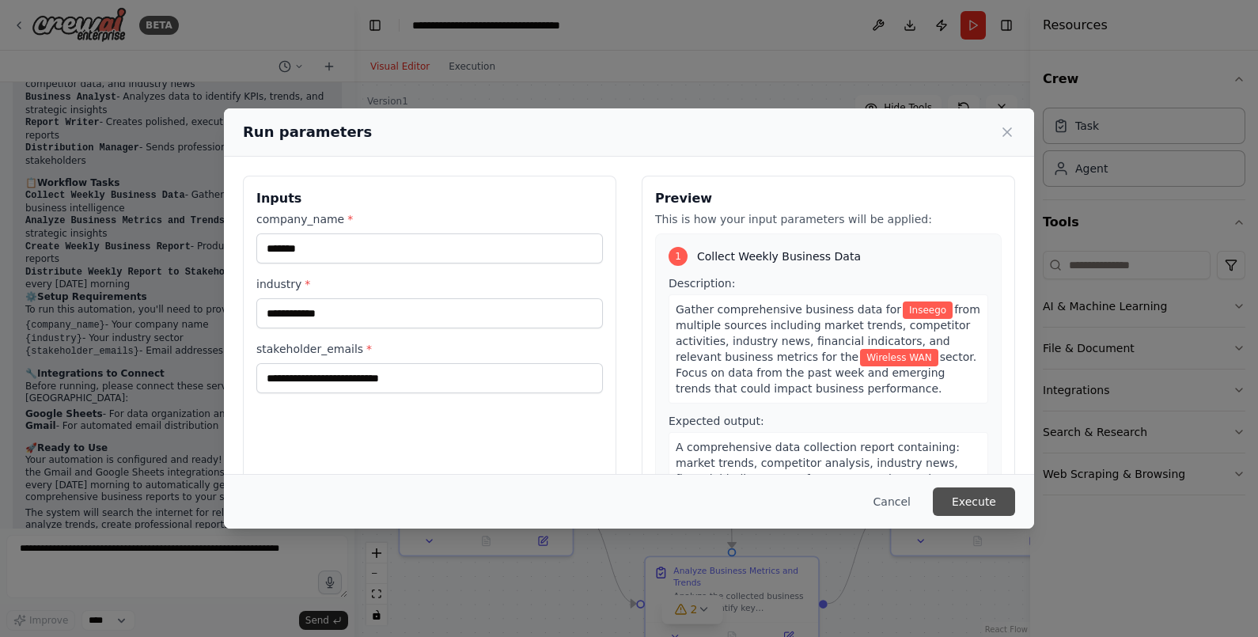
click at [988, 506] on button "Execute" at bounding box center [973, 501] width 82 height 28
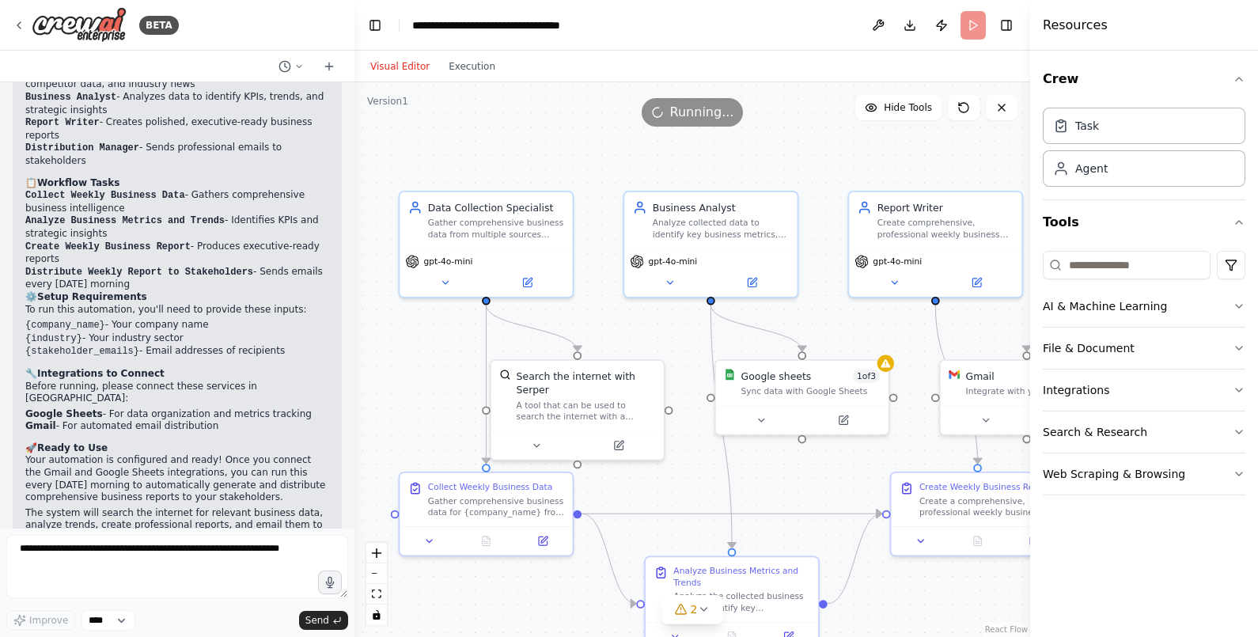
click at [959, 150] on div ".deletable-edge-delete-btn { width: 20px; height: 20px; border: 0px solid #ffff…" at bounding box center [691, 359] width 675 height 554
click at [460, 71] on button "Execution" at bounding box center [472, 66] width 66 height 19
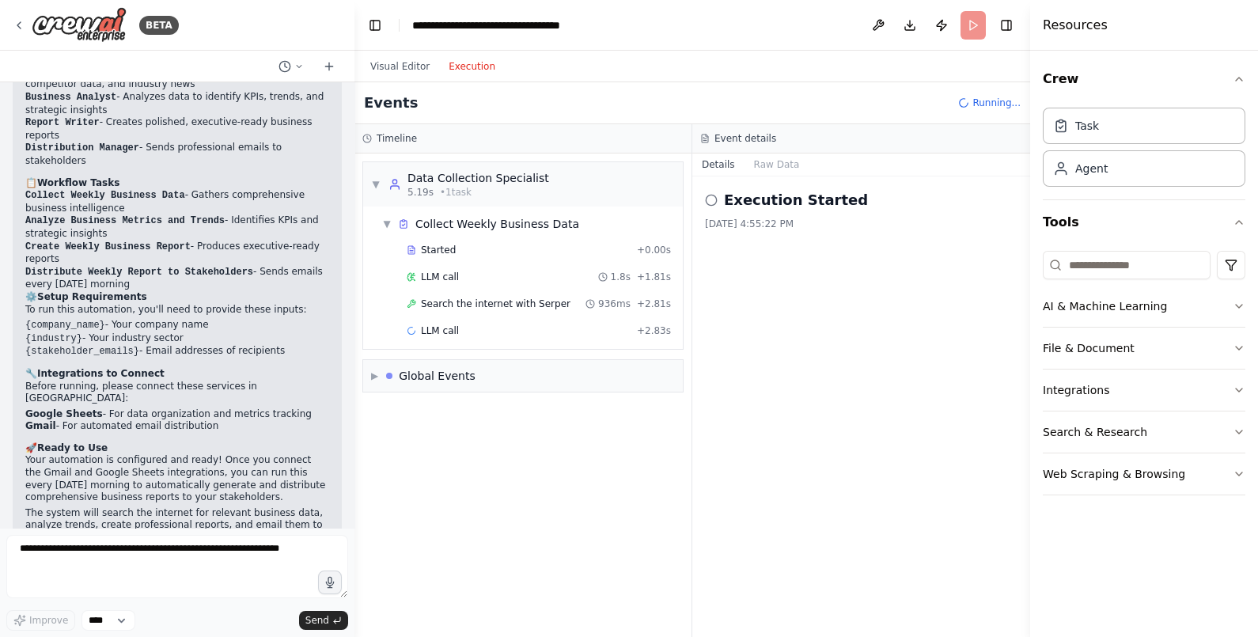
click at [460, 71] on button "Execution" at bounding box center [472, 66] width 66 height 19
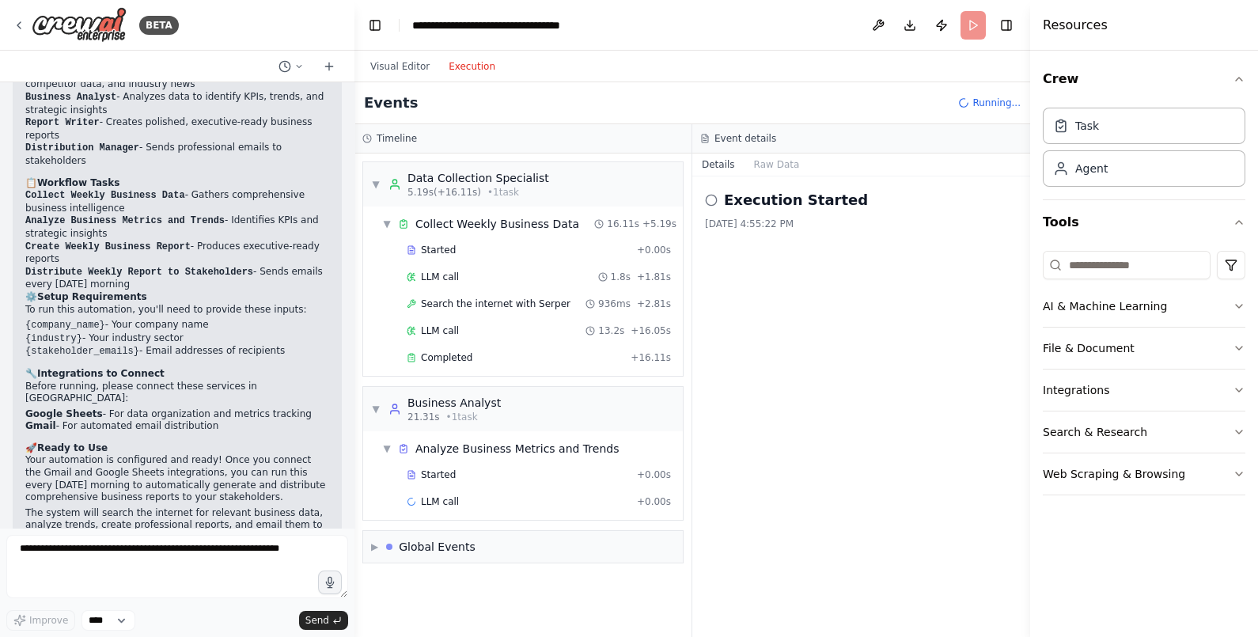
drag, startPoint x: 730, startPoint y: 115, endPoint x: 775, endPoint y: 115, distance: 45.1
click at [775, 115] on div "Events Running..." at bounding box center [691, 103] width 675 height 42
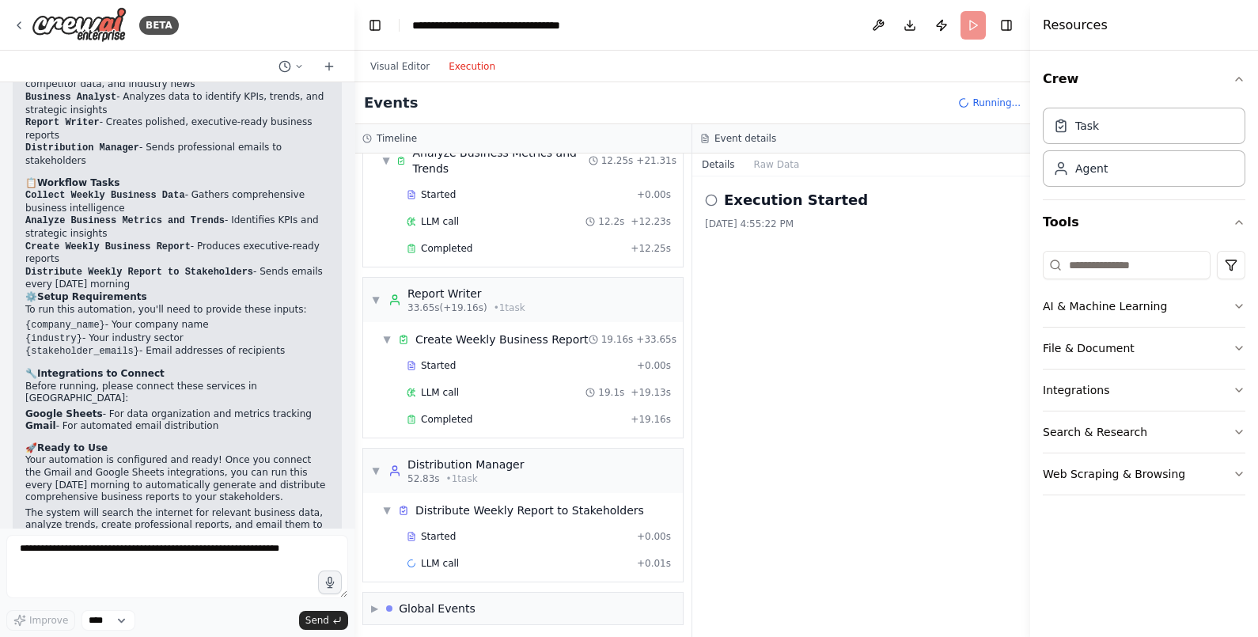
scroll to position [338, 0]
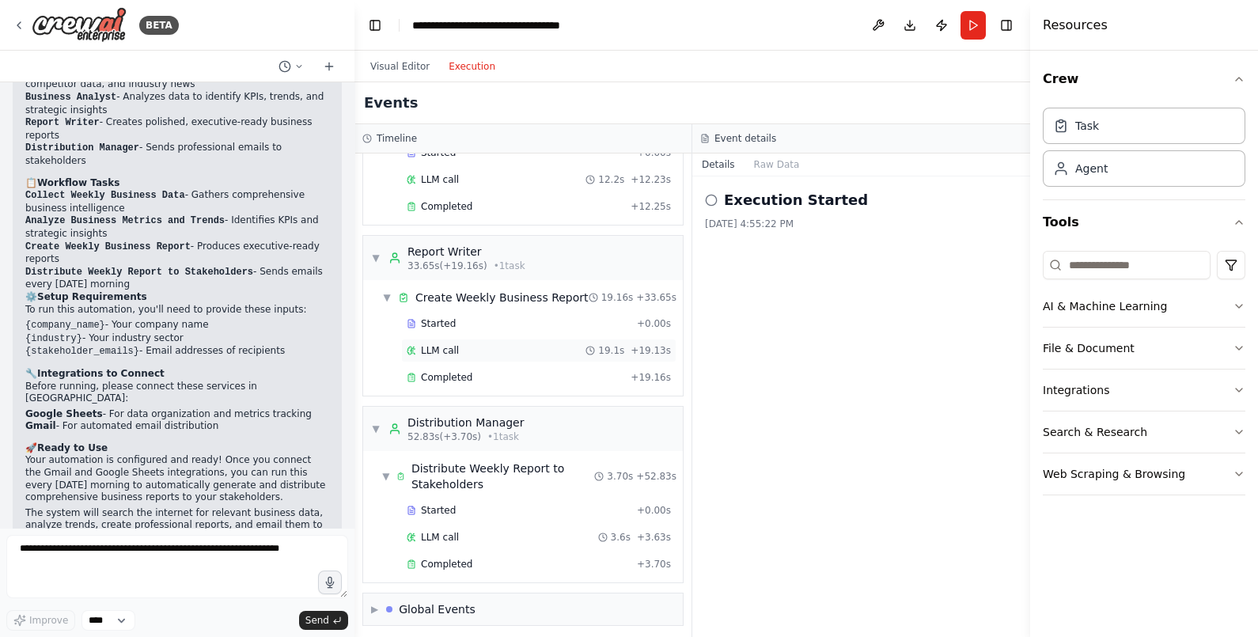
click at [618, 357] on div "LLM call 19.1s + 19.13s" at bounding box center [538, 351] width 275 height 24
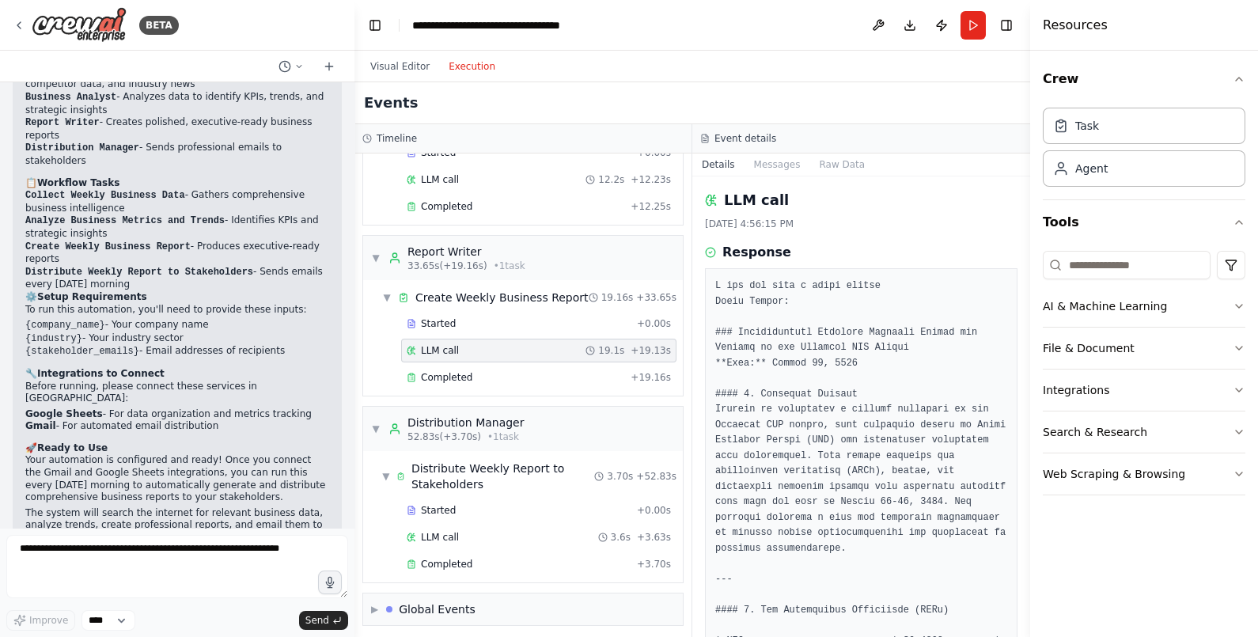
drag, startPoint x: 1027, startPoint y: 261, endPoint x: 1024, endPoint y: 319, distance: 57.8
click at [1024, 319] on button "Toggle Sidebar" at bounding box center [1029, 318] width 13 height 637
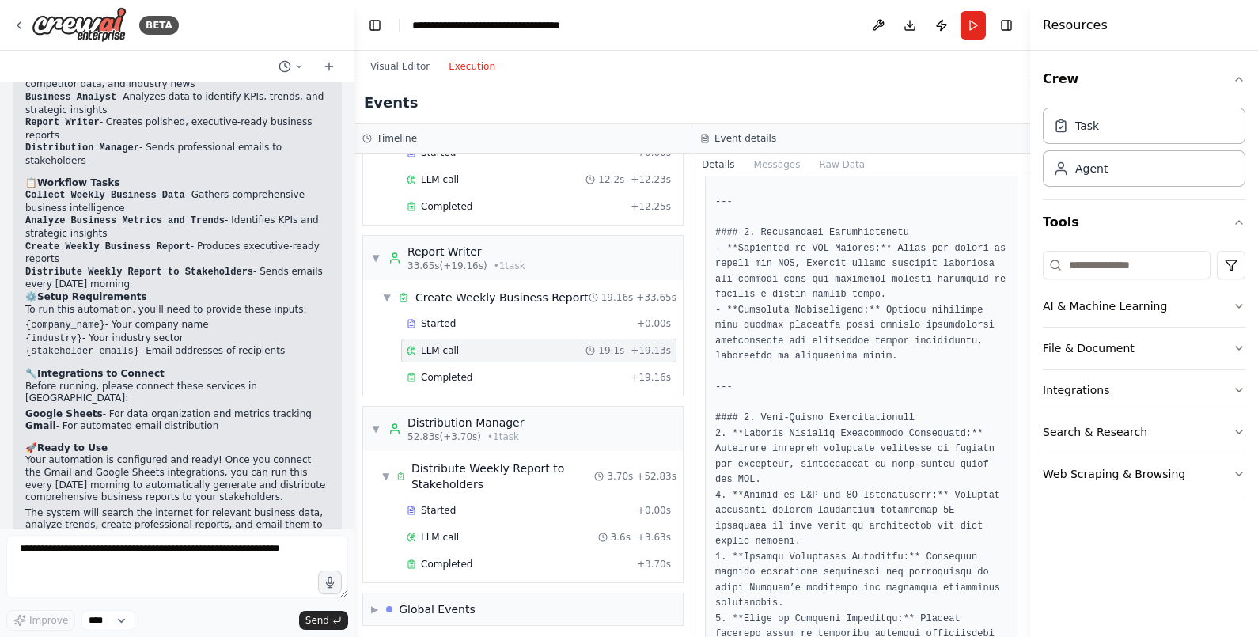
scroll to position [1902, 0]
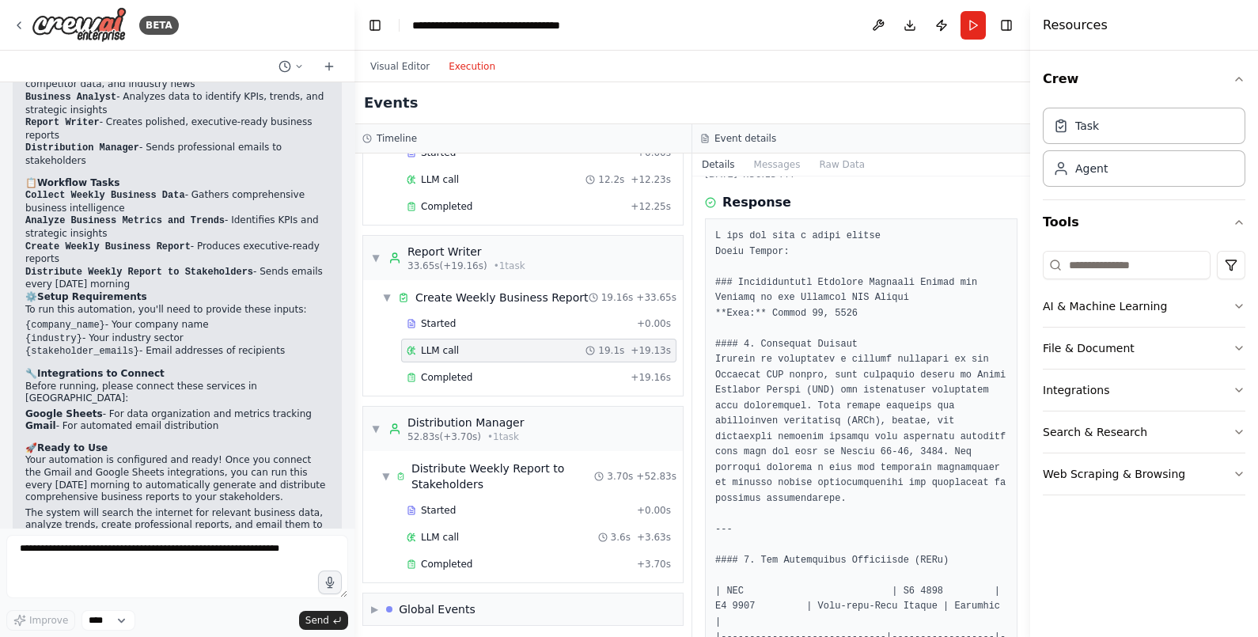
scroll to position [0, 0]
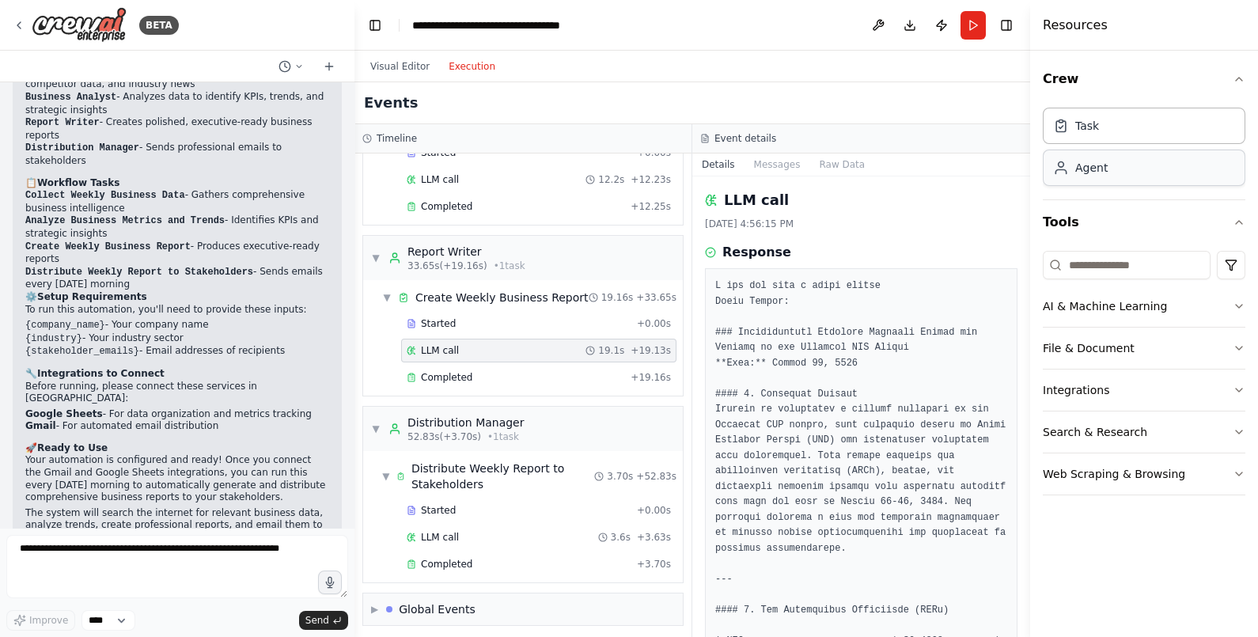
click at [1073, 171] on div "Agent" at bounding box center [1080, 168] width 55 height 16
click at [385, 66] on button "Visual Editor" at bounding box center [400, 66] width 78 height 19
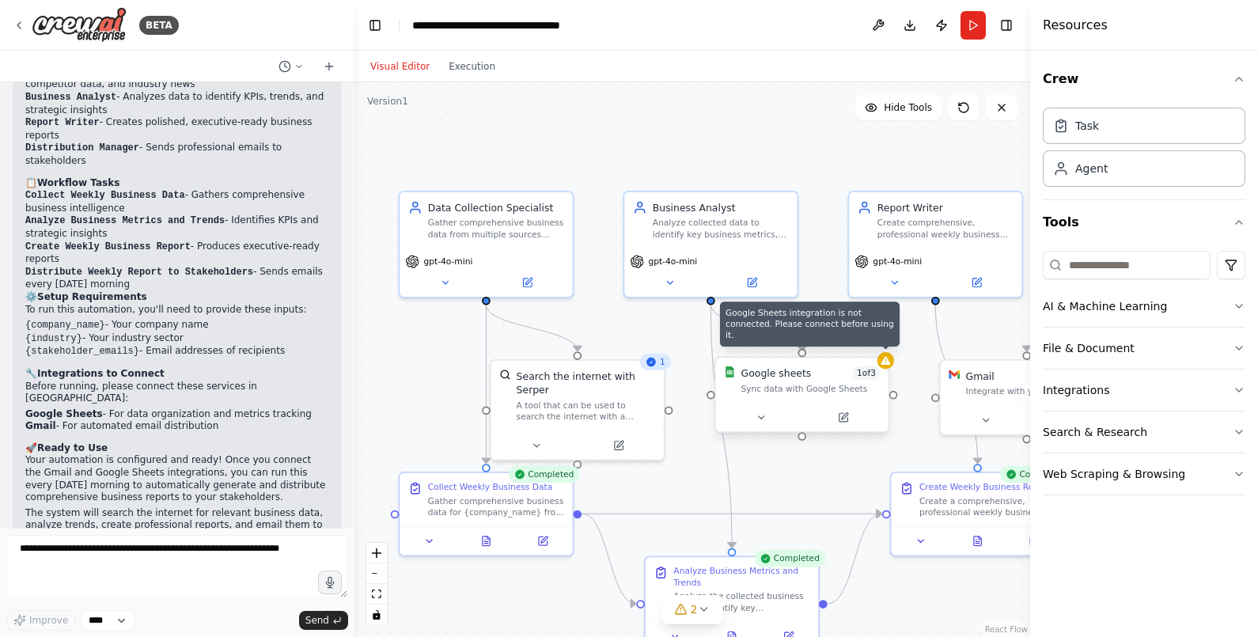
click at [886, 360] on icon at bounding box center [884, 360] width 9 height 9
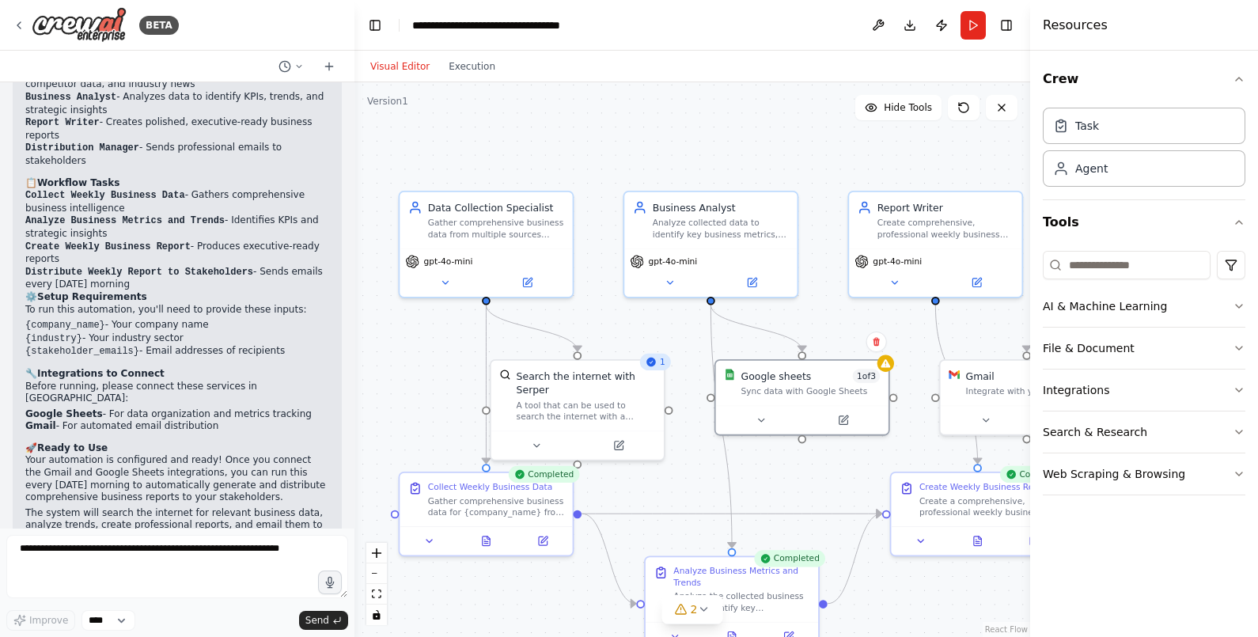
click at [777, 475] on div ".deletable-edge-delete-btn { width: 20px; height: 20px; border: 0px solid #ffff…" at bounding box center [691, 359] width 675 height 554
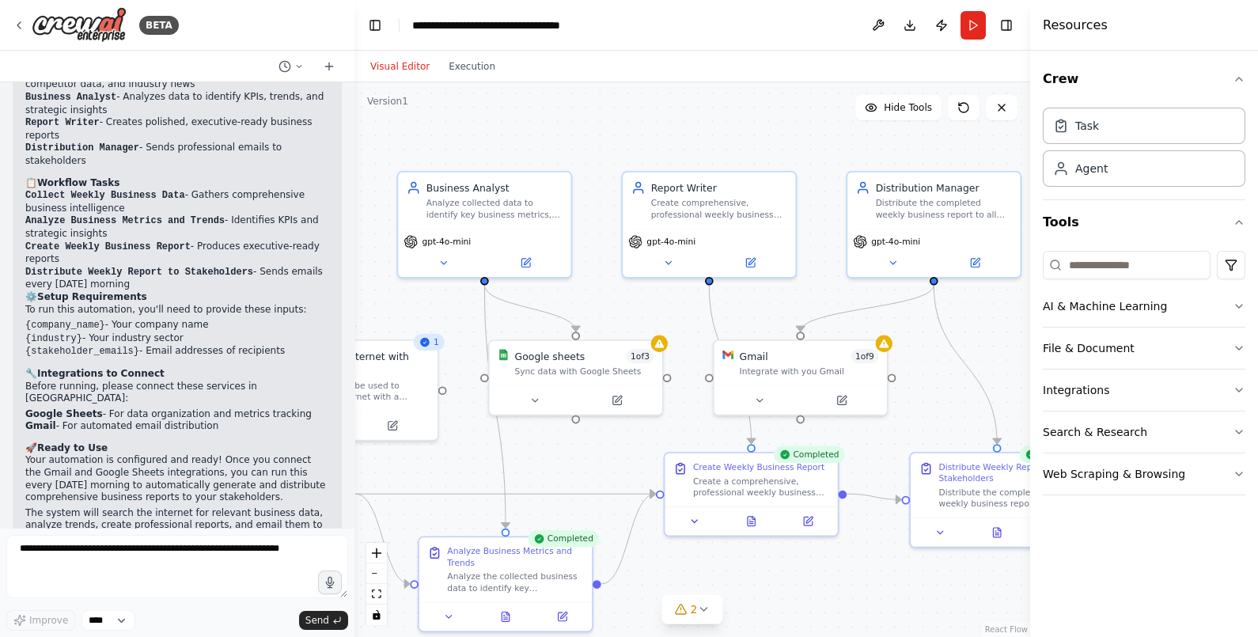
drag, startPoint x: 777, startPoint y: 475, endPoint x: 551, endPoint y: 456, distance: 227.1
click at [551, 456] on div ".deletable-edge-delete-btn { width: 20px; height: 20px; border: 0px solid #ffff…" at bounding box center [691, 359] width 675 height 554
click at [1040, 305] on div "Crew Task Agent Tools AI & Machine Learning File & Document Integrations Search…" at bounding box center [1144, 344] width 228 height 586
click at [1091, 395] on button "Integrations" at bounding box center [1143, 389] width 202 height 41
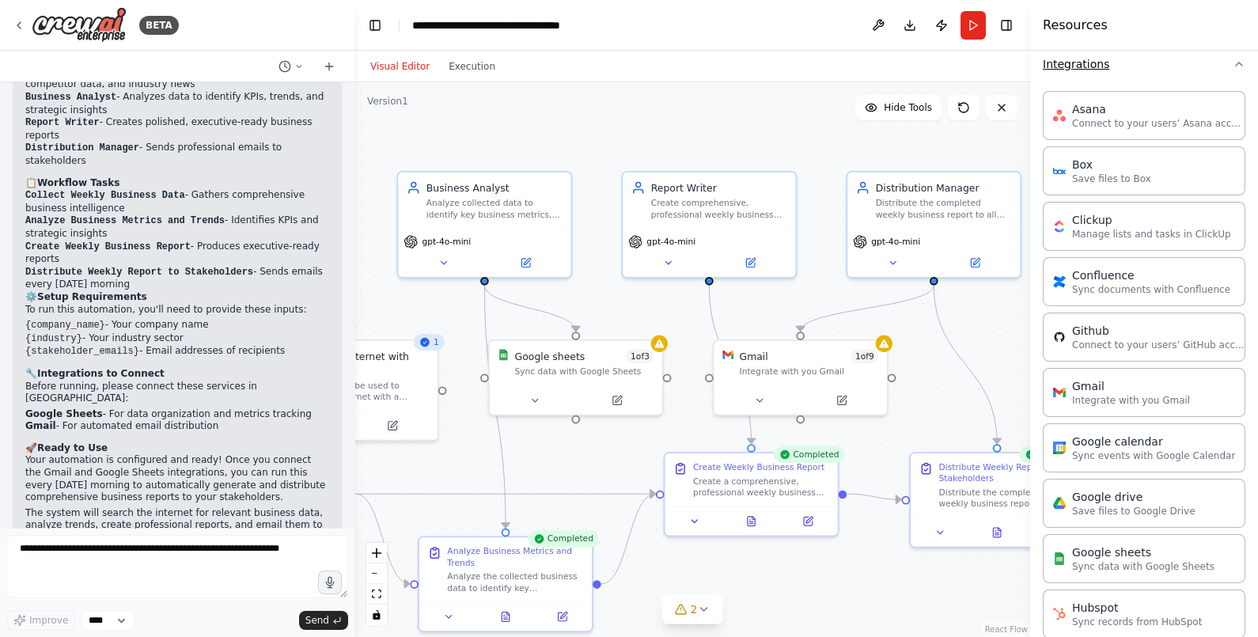
scroll to position [329, 0]
click at [1144, 399] on p "Integrate with you Gmail" at bounding box center [1131, 396] width 118 height 13
click at [767, 398] on button at bounding box center [759, 397] width 79 height 17
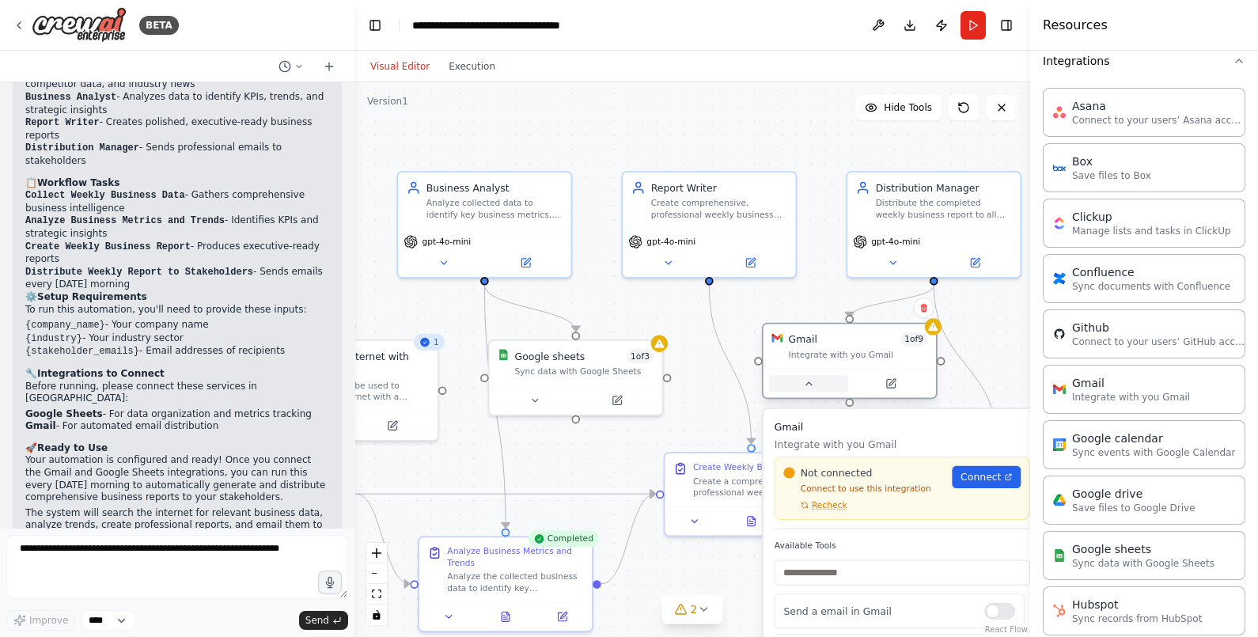
drag, startPoint x: 767, startPoint y: 397, endPoint x: 821, endPoint y: 399, distance: 53.8
click at [821, 391] on button at bounding box center [808, 383] width 79 height 17
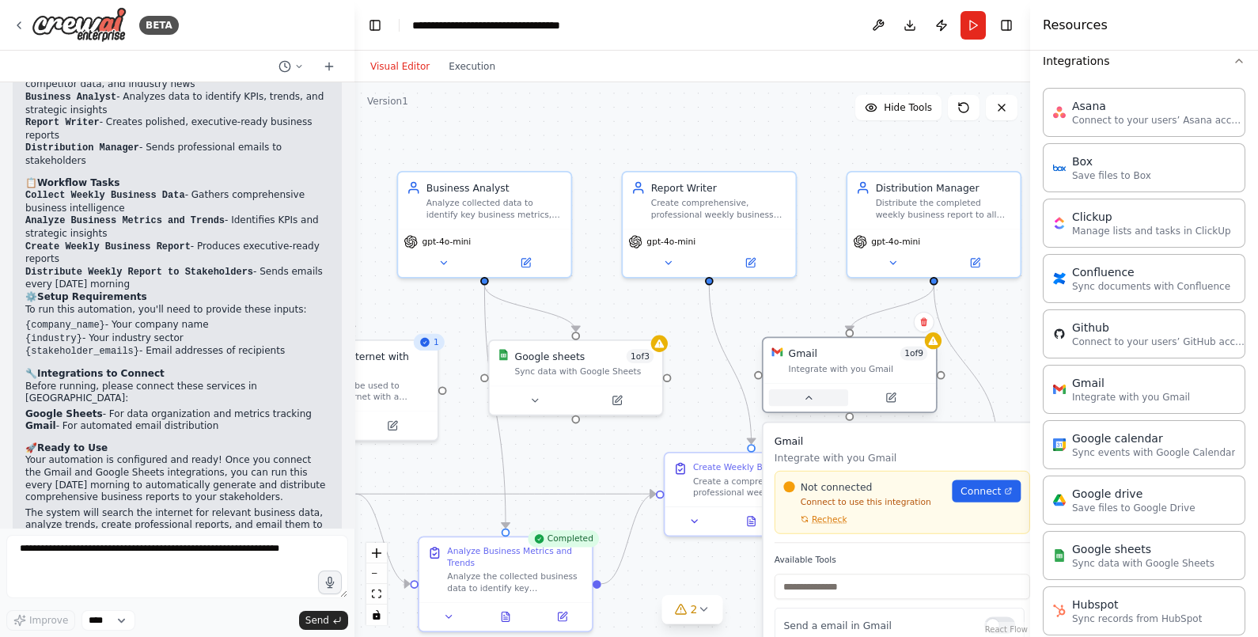
click at [821, 399] on button at bounding box center [808, 397] width 79 height 17
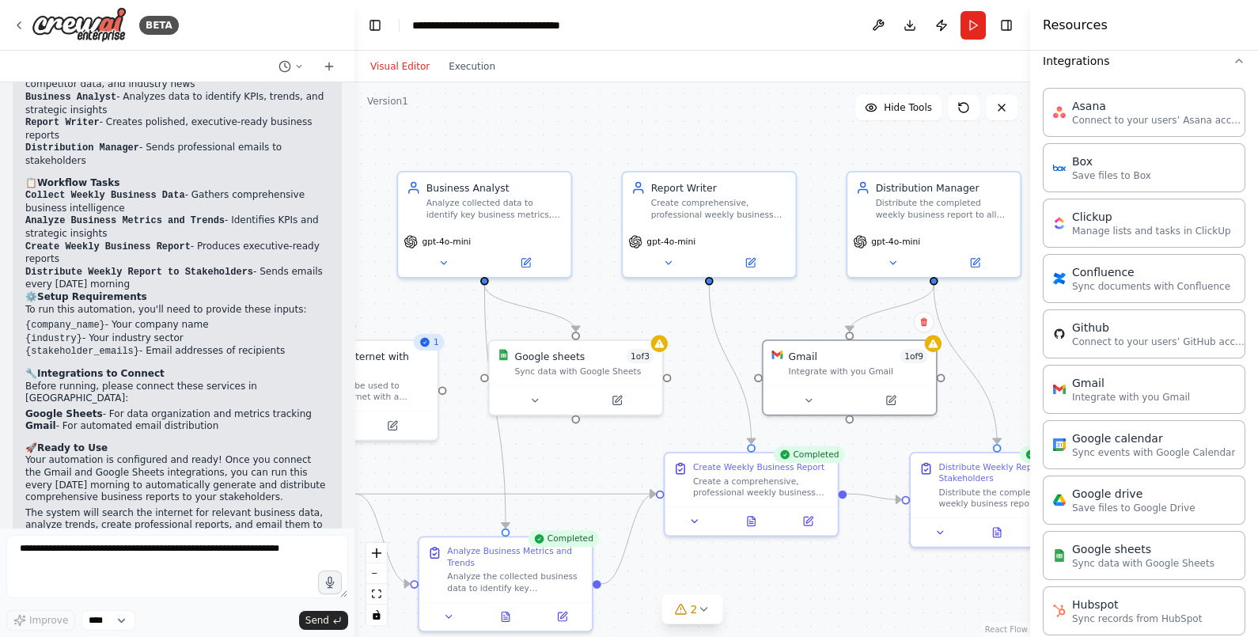
drag, startPoint x: 777, startPoint y: 335, endPoint x: 780, endPoint y: 360, distance: 25.4
click at [780, 360] on div ".deletable-edge-delete-btn { width: 20px; height: 20px; border: 0px solid #ffff…" at bounding box center [691, 359] width 675 height 554
